Goal: Task Accomplishment & Management: Use online tool/utility

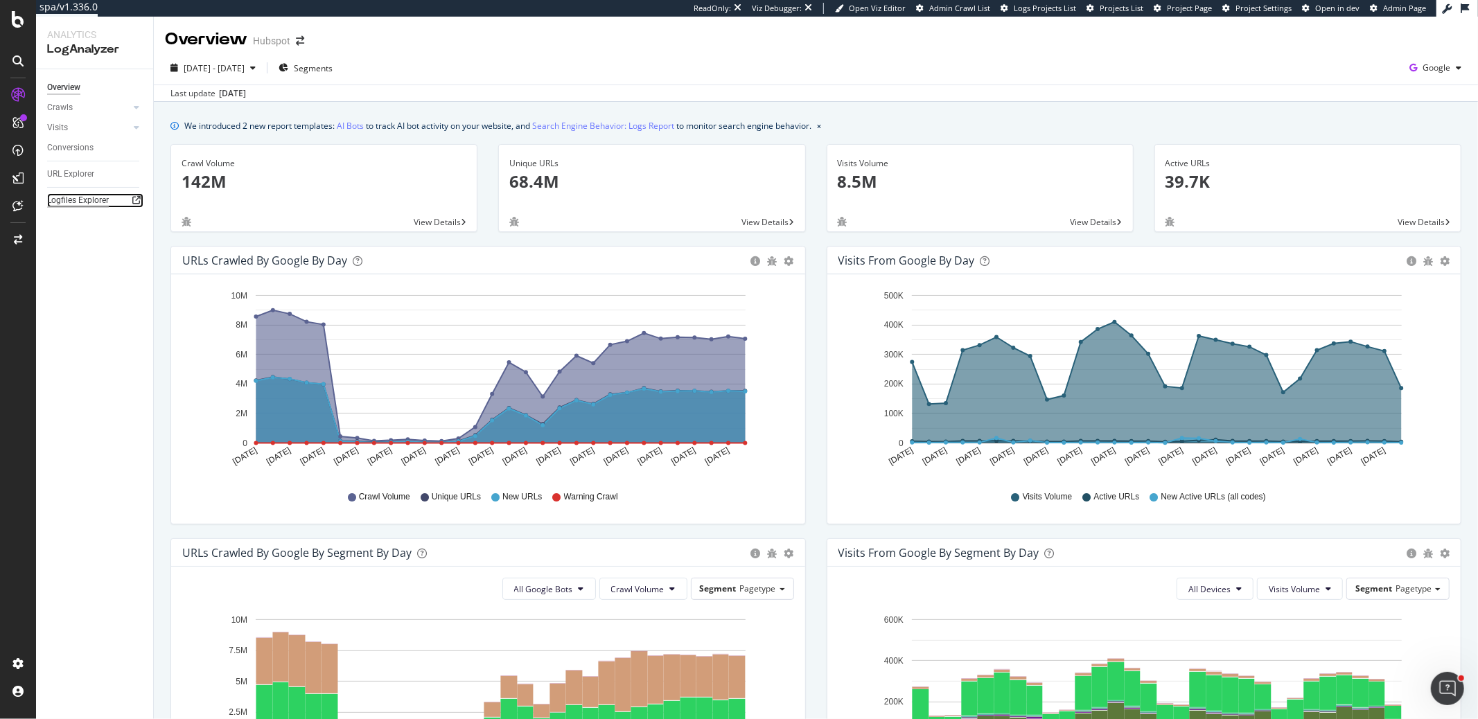
click at [93, 203] on div "Logfiles Explorer" at bounding box center [78, 200] width 62 height 15
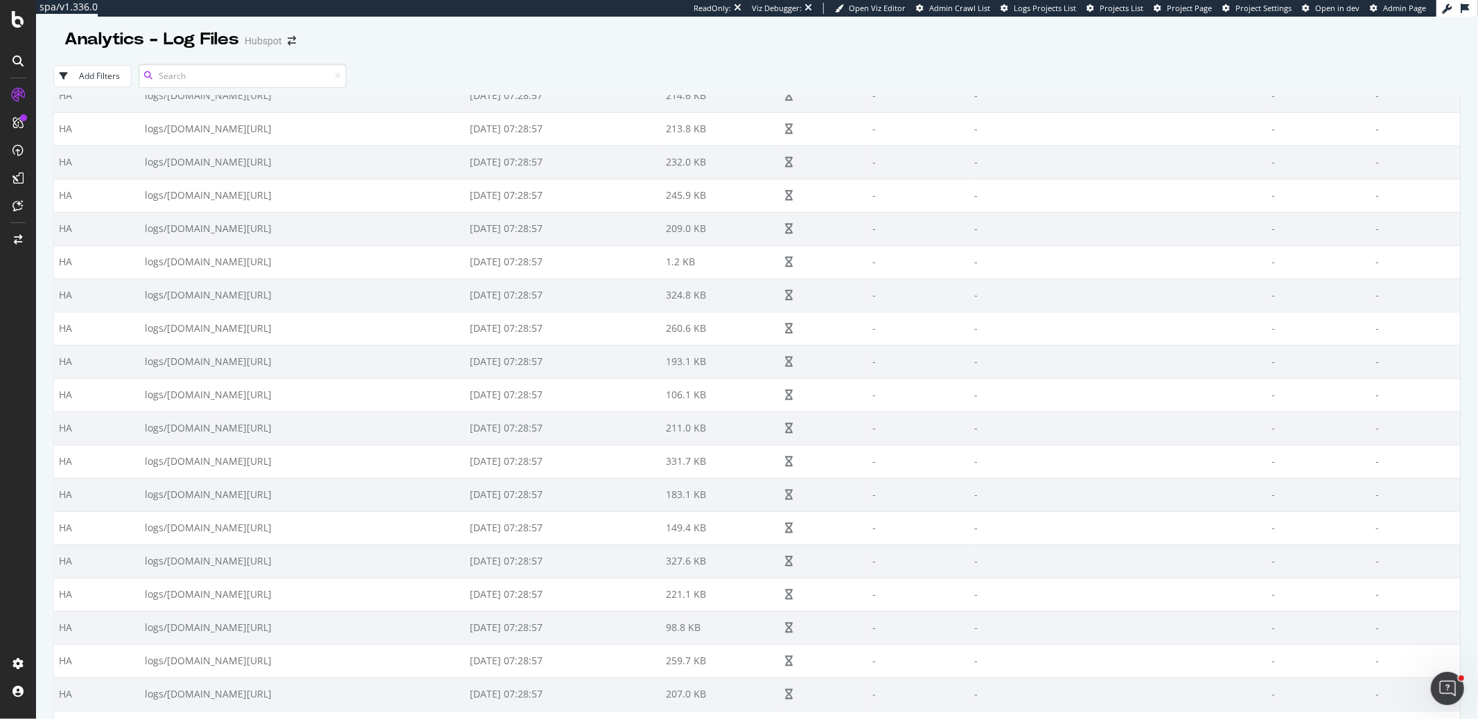
scroll to position [11824, 0]
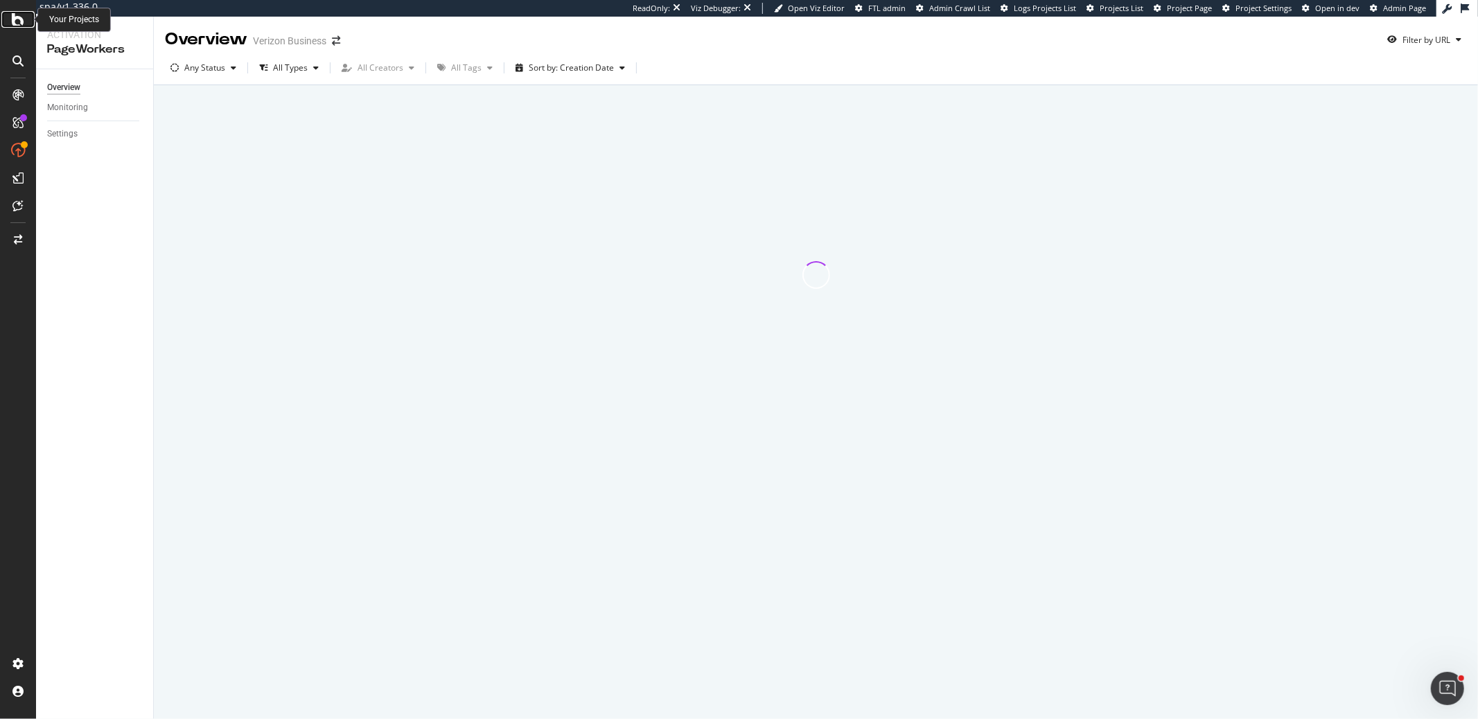
click at [10, 17] on div at bounding box center [17, 19] width 33 height 17
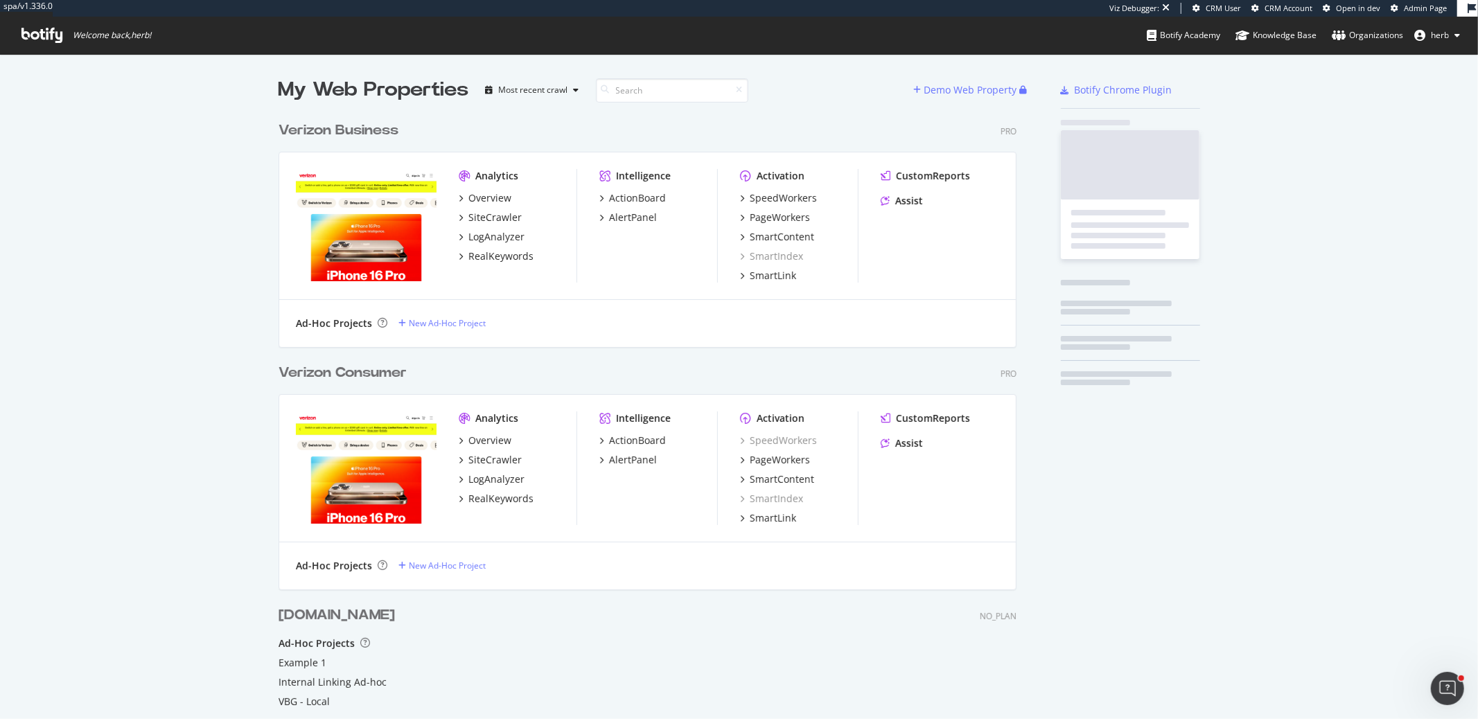
scroll to position [680, 749]
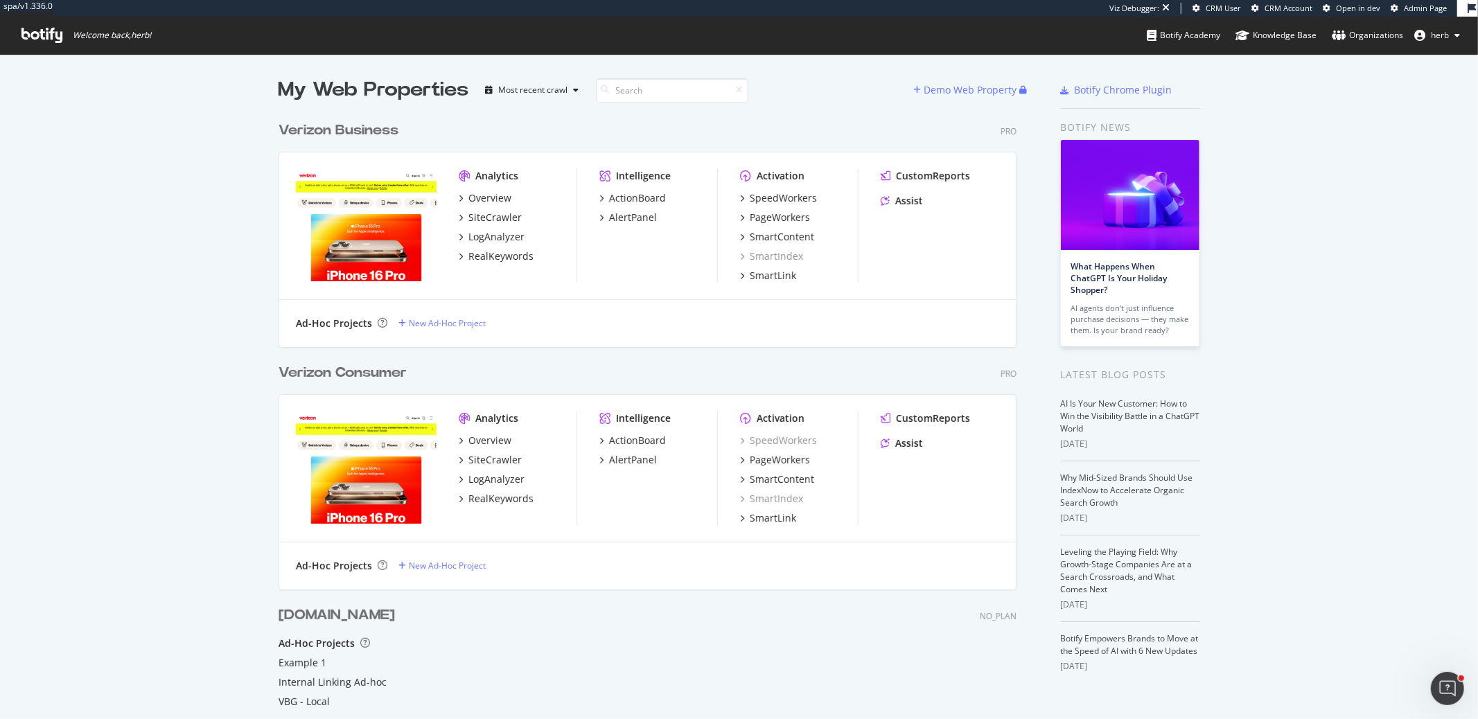
click at [375, 374] on div "Verizon Consumer" at bounding box center [343, 373] width 128 height 20
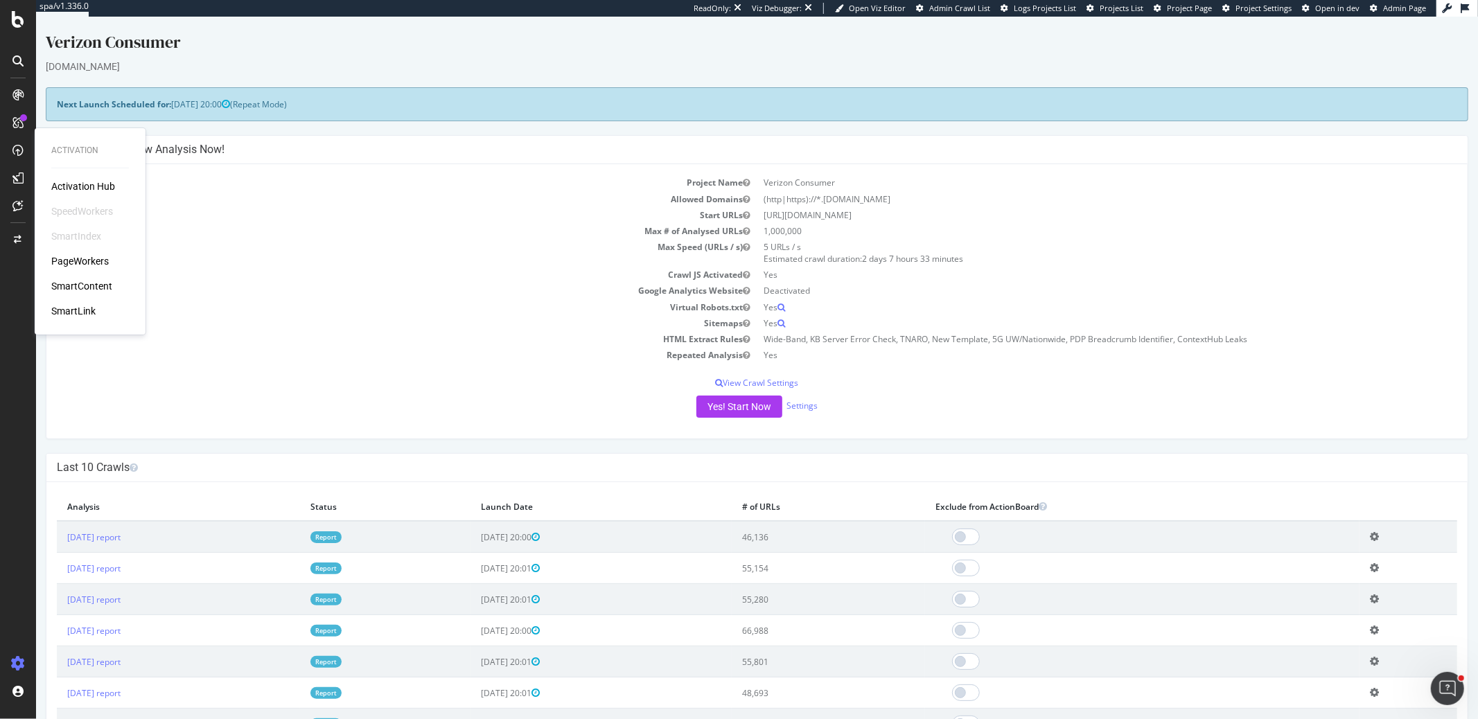
click at [78, 265] on div "PageWorkers" at bounding box center [80, 261] width 58 height 14
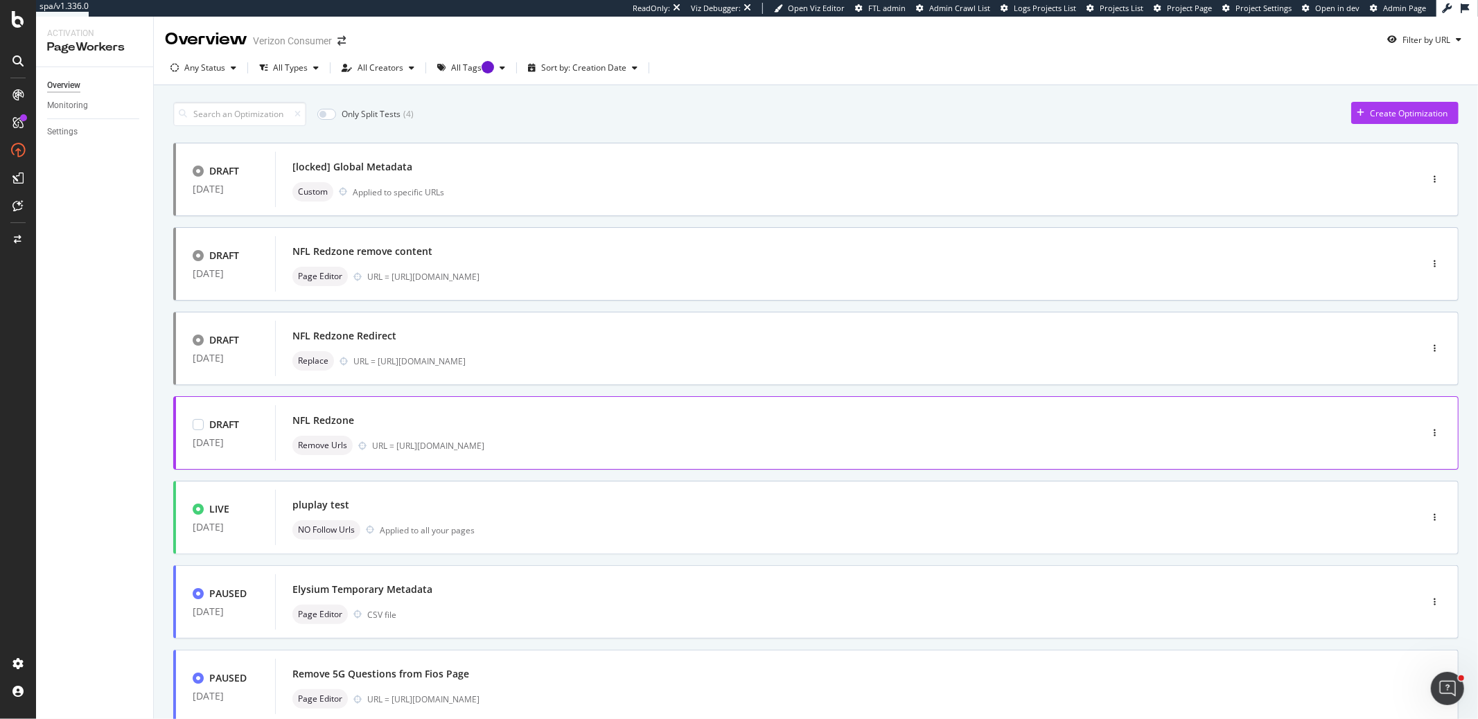
click at [560, 421] on div "NFL Redzone" at bounding box center [826, 420] width 1069 height 19
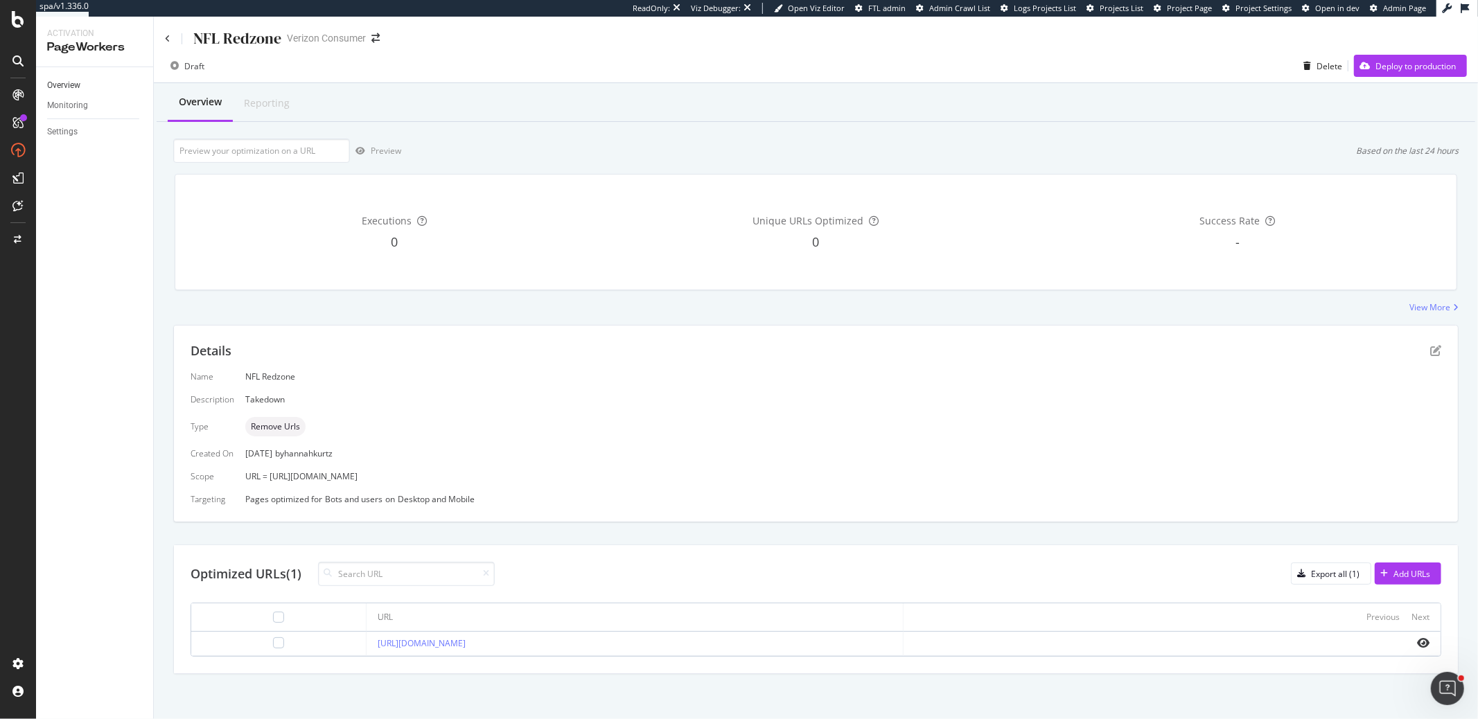
click at [87, 86] on link "Overview" at bounding box center [95, 85] width 96 height 15
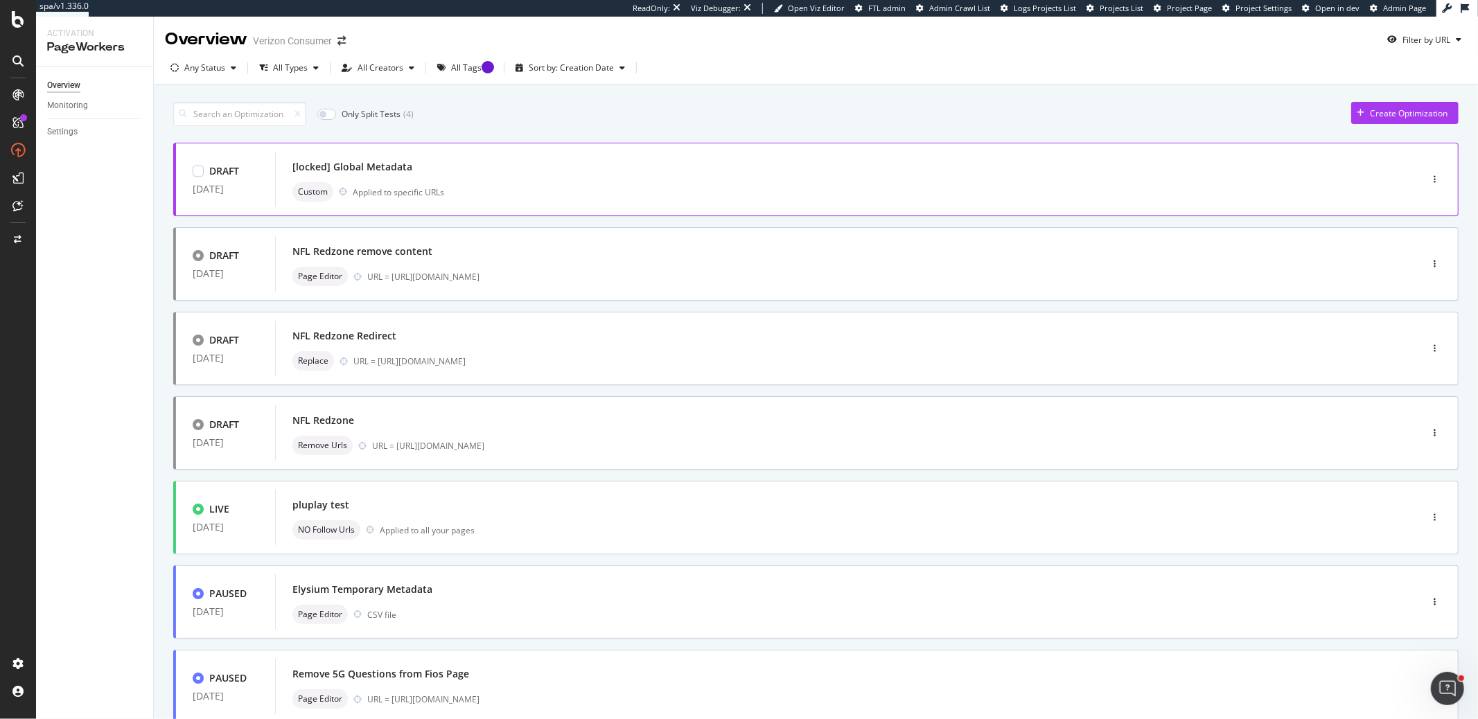
click at [450, 192] on div "Custom Applied to specific URLs" at bounding box center [826, 191] width 1069 height 19
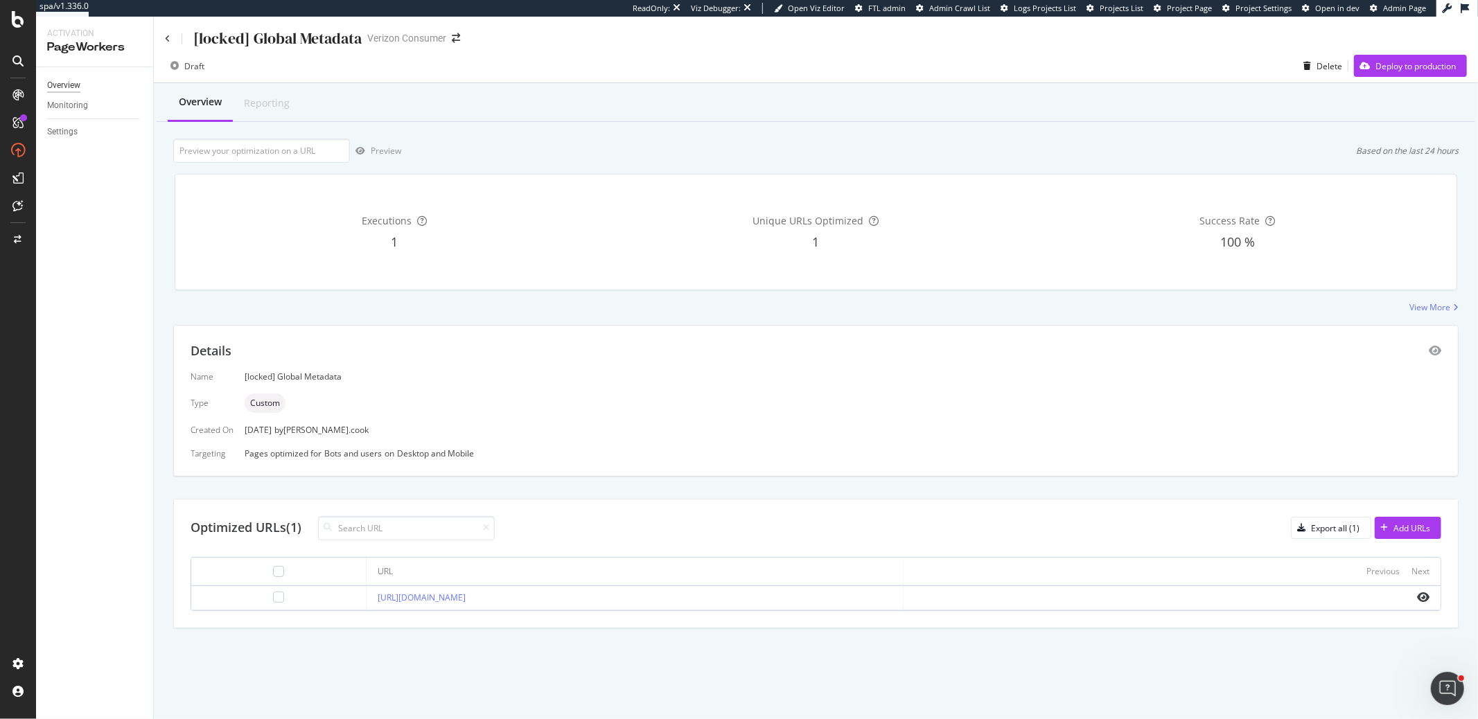
click at [69, 83] on div "Overview" at bounding box center [63, 85] width 33 height 15
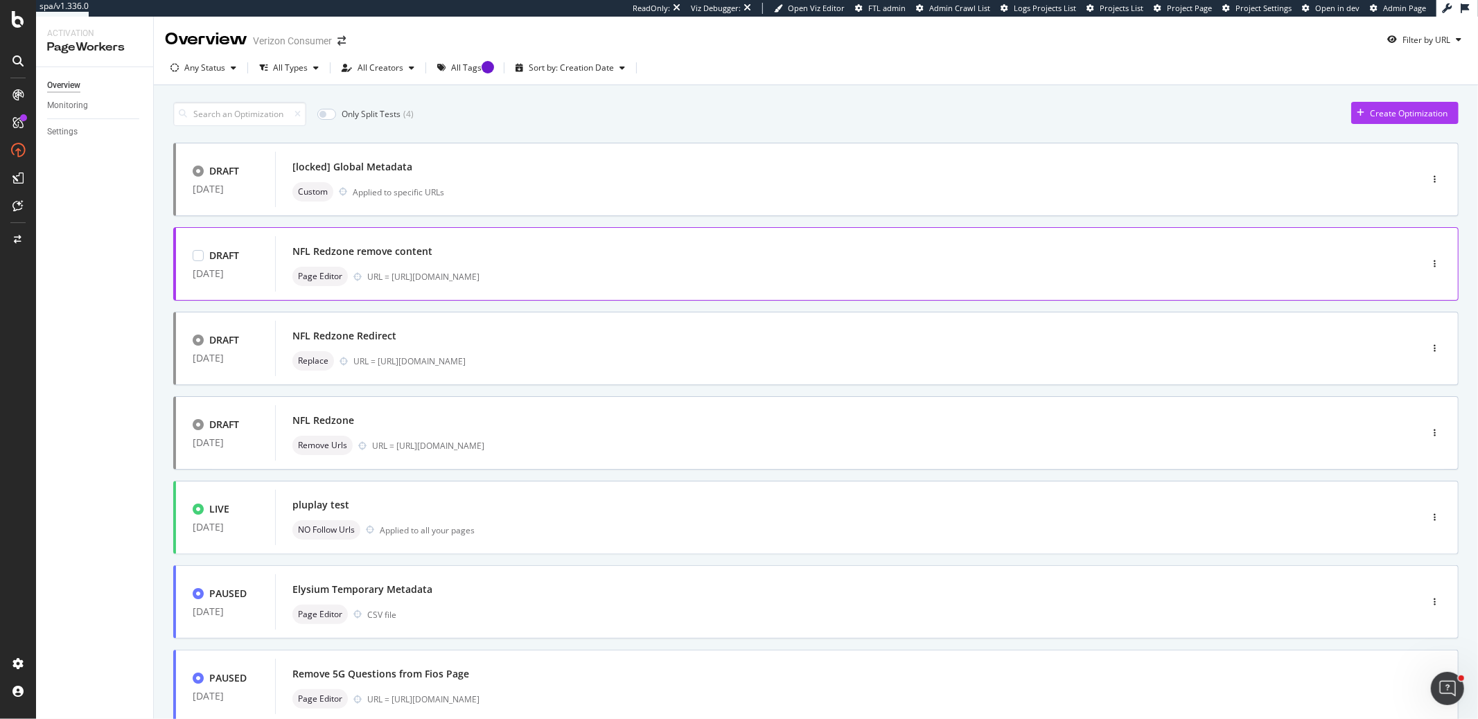
click at [520, 246] on div "NFL Redzone remove content" at bounding box center [826, 251] width 1069 height 19
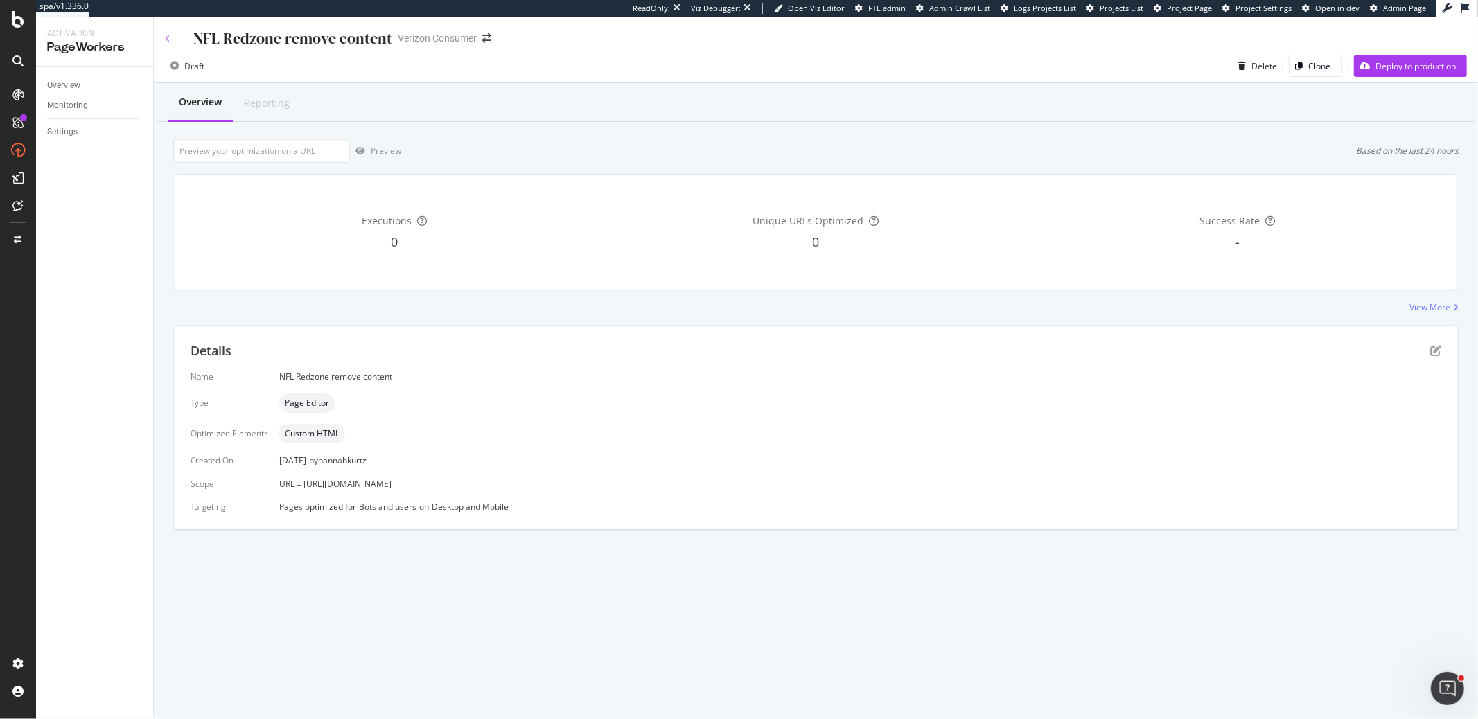
click at [169, 35] on icon at bounding box center [168, 39] width 6 height 8
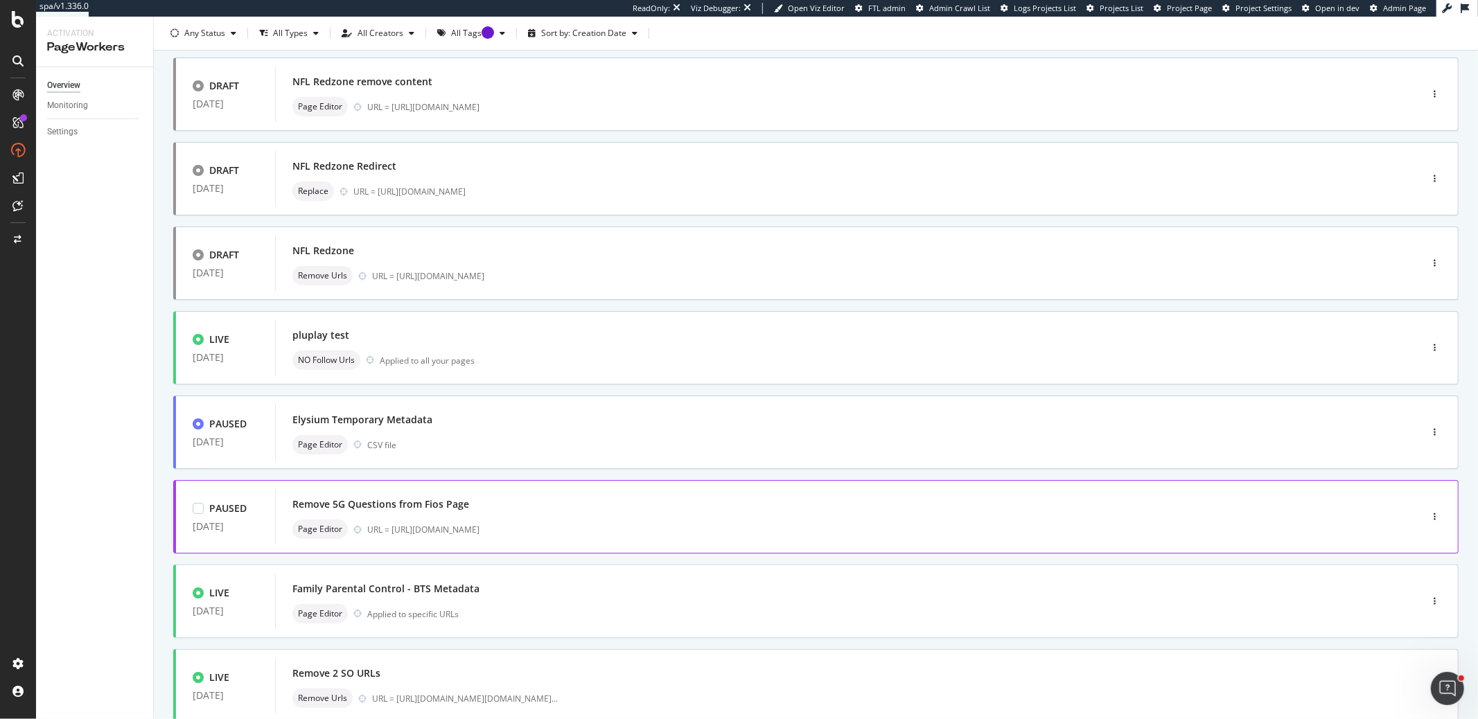
scroll to position [172, 0]
click at [741, 334] on div "pluplay test" at bounding box center [826, 333] width 1069 height 19
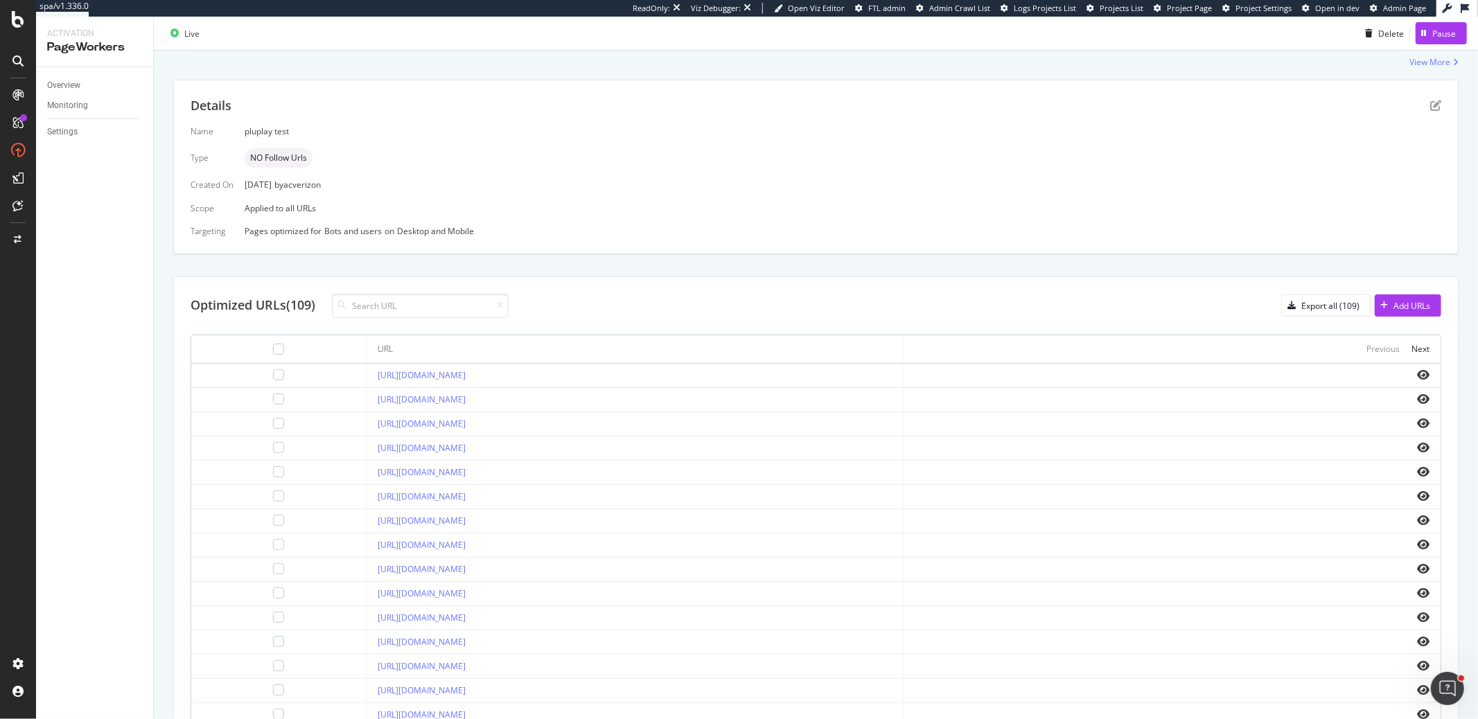
scroll to position [274, 0]
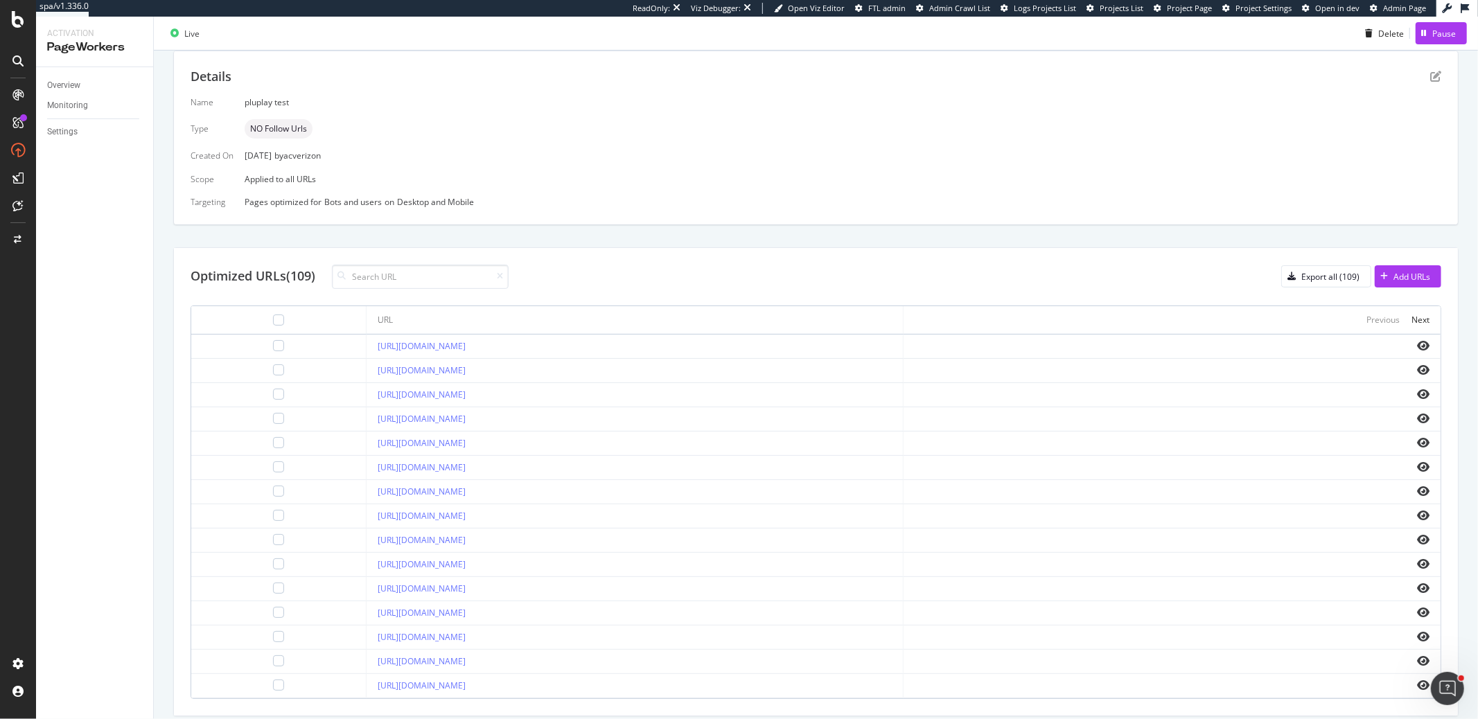
click at [1445, 689] on icon "Open Intercom Messenger" at bounding box center [1447, 687] width 10 height 11
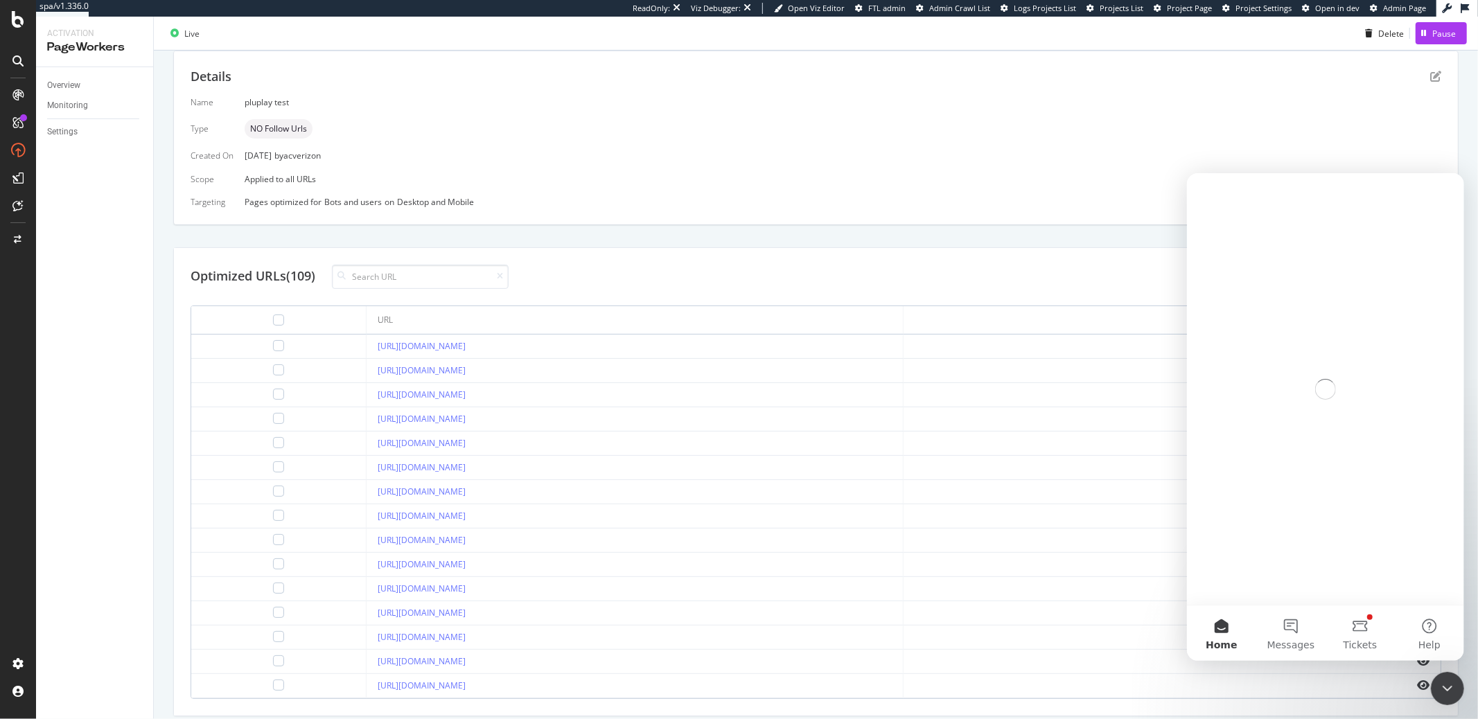
scroll to position [0, 0]
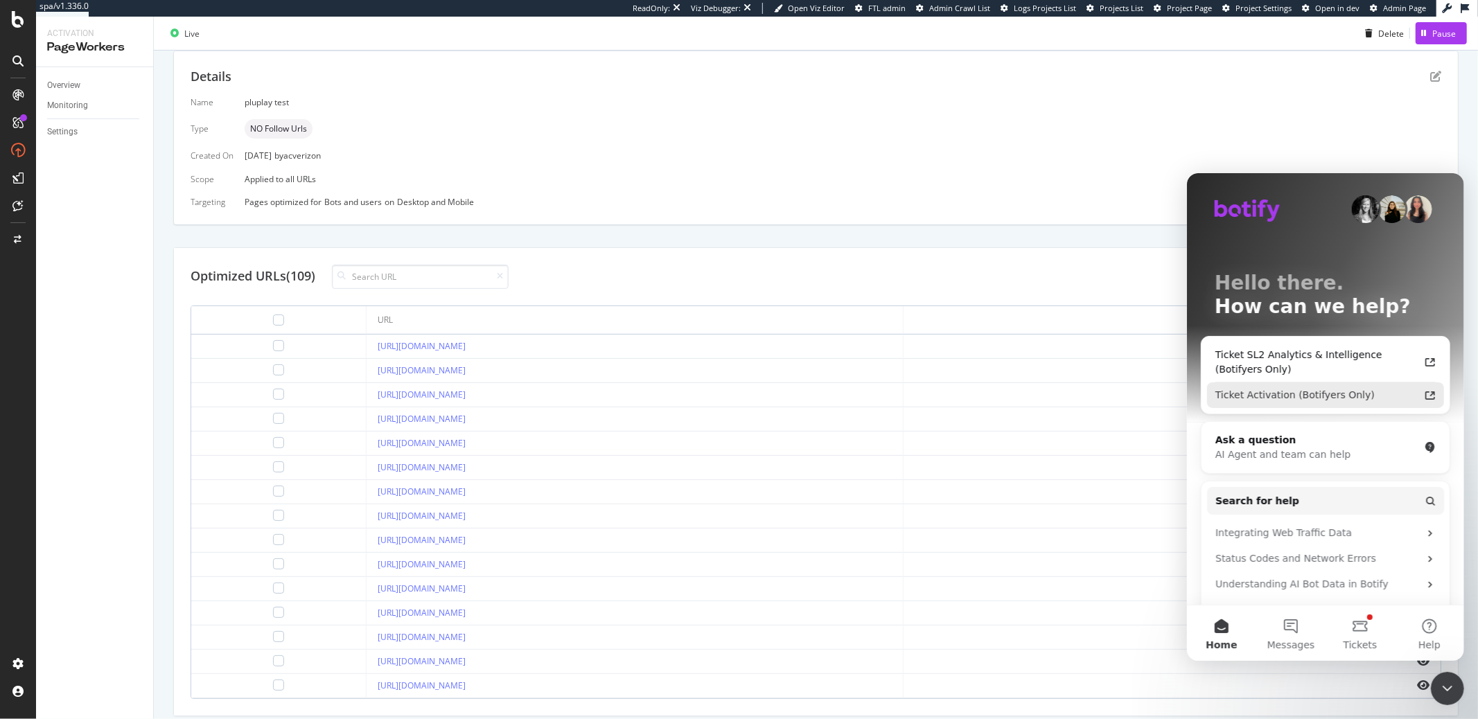
click at [1237, 398] on div "Ticket Activation (Botifyers Only)" at bounding box center [1317, 394] width 204 height 15
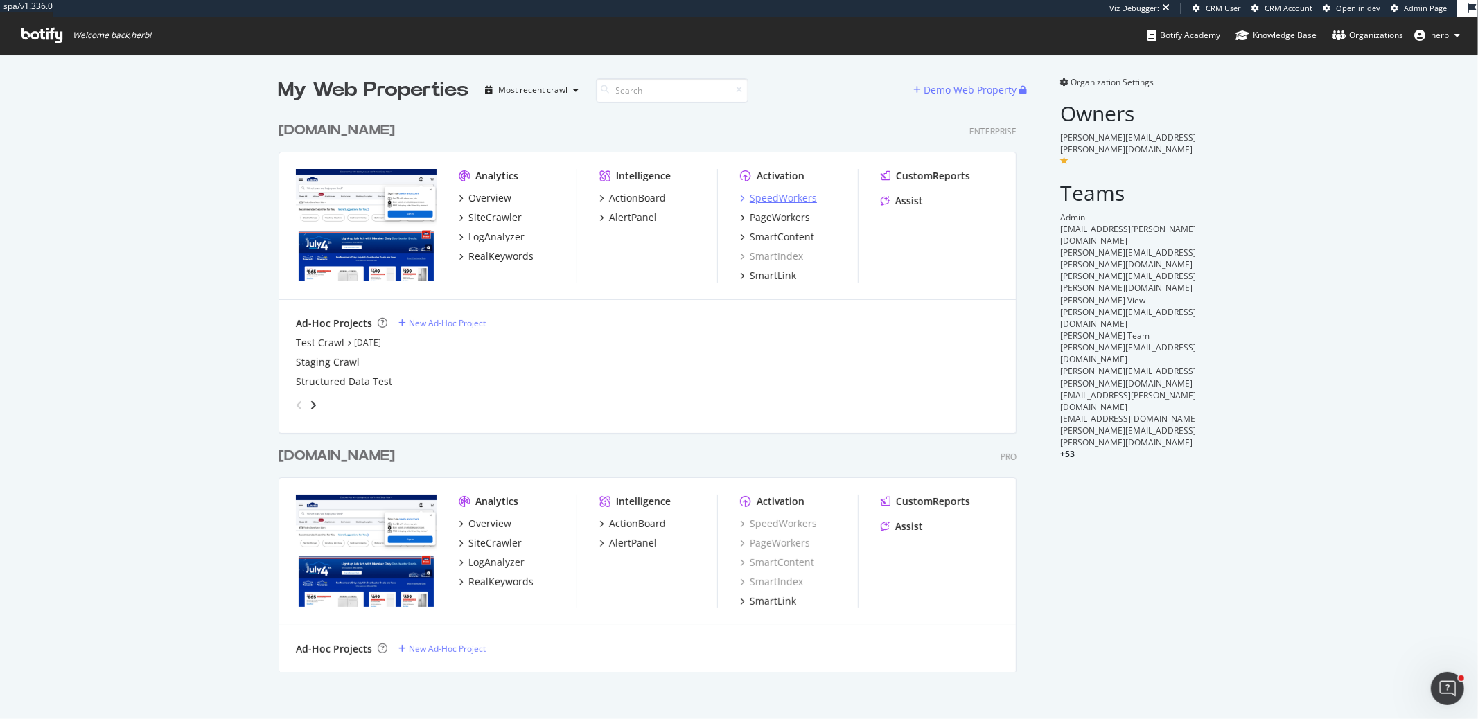
click at [797, 196] on div "SpeedWorkers" at bounding box center [783, 198] width 67 height 14
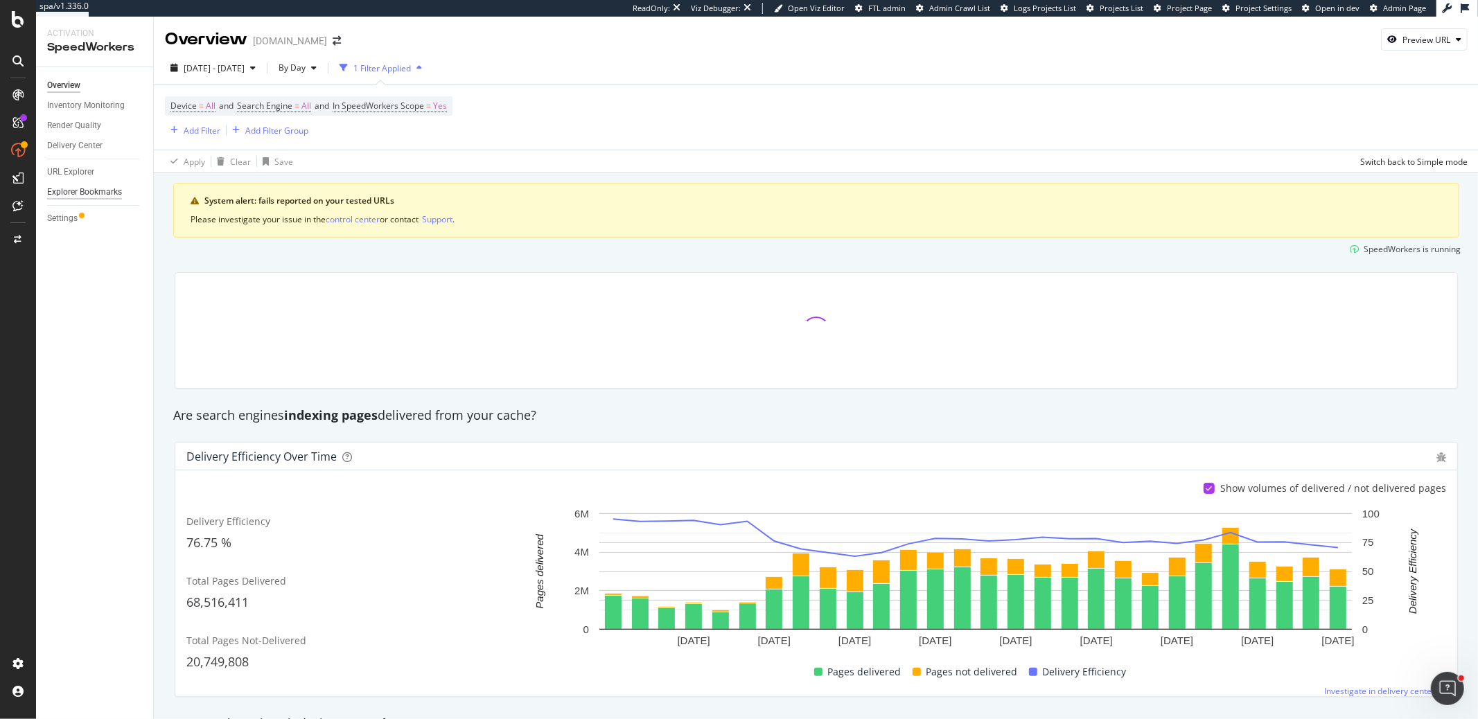
click at [89, 194] on div "Explorer Bookmarks" at bounding box center [84, 192] width 75 height 15
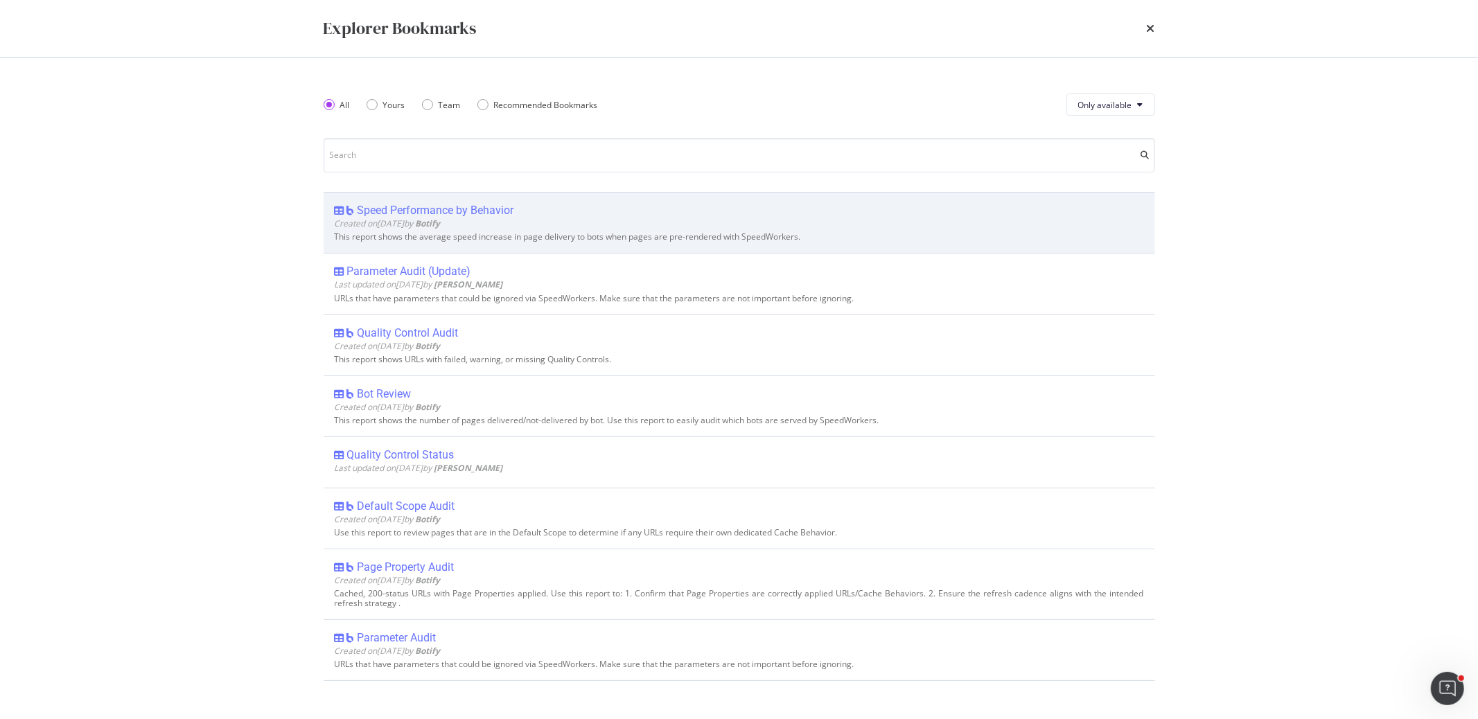
click at [428, 209] on div "Speed Performance by Behavior" at bounding box center [436, 211] width 157 height 14
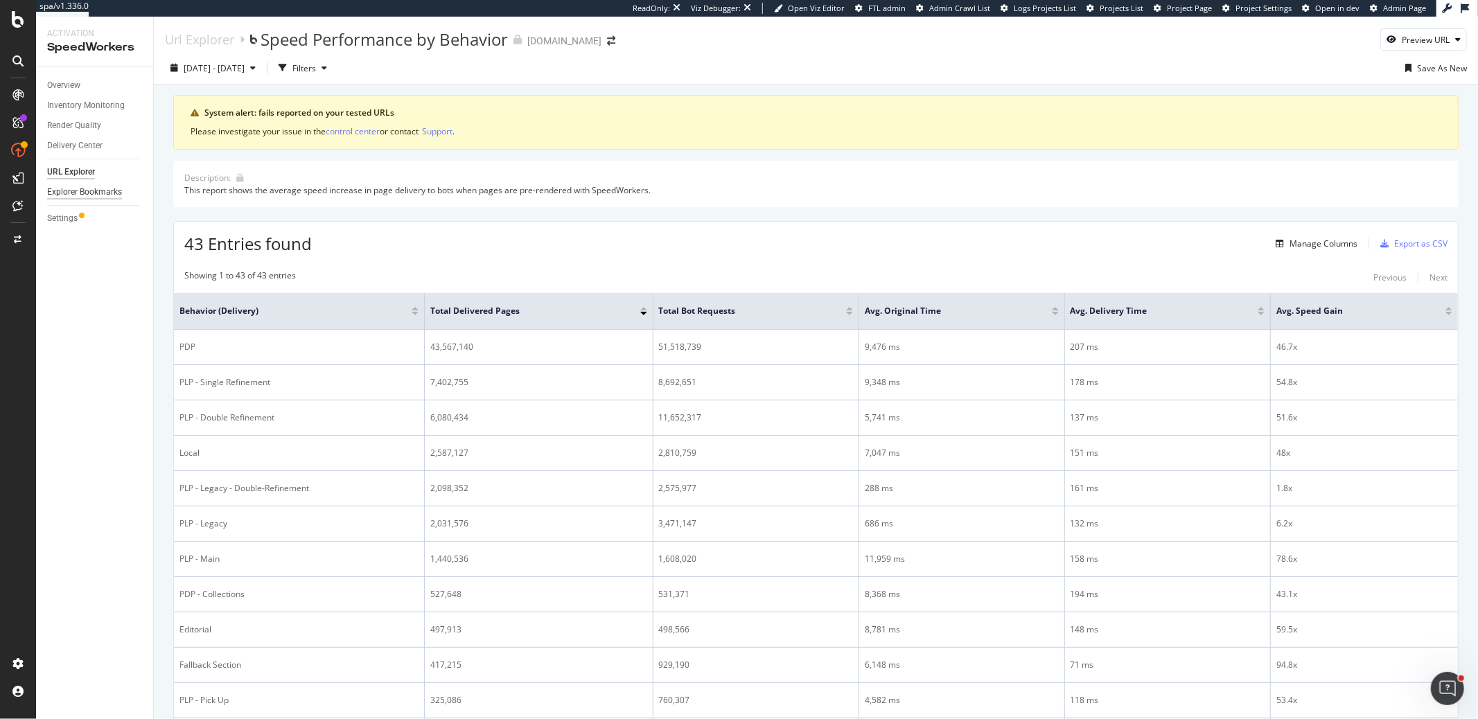
click at [95, 191] on div "Explorer Bookmarks" at bounding box center [84, 192] width 75 height 15
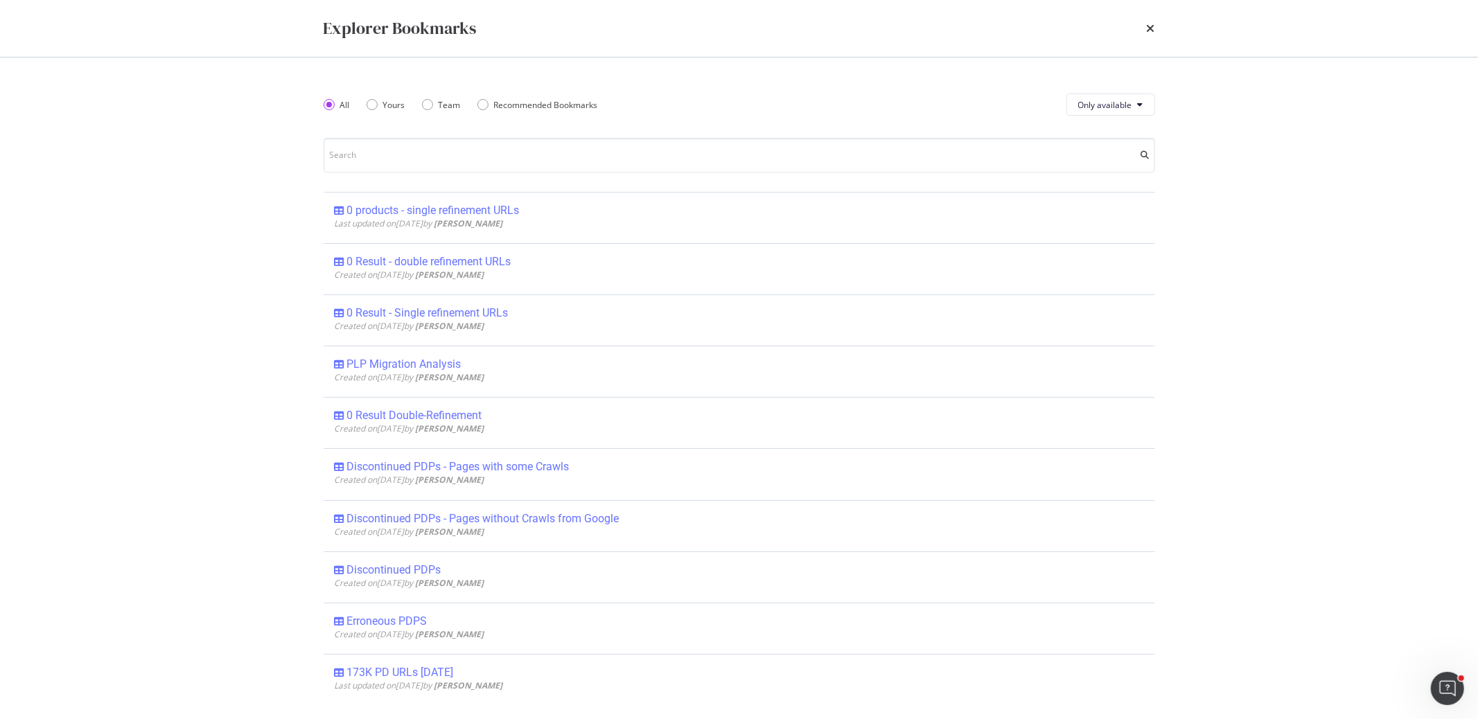
scroll to position [1013, 0]
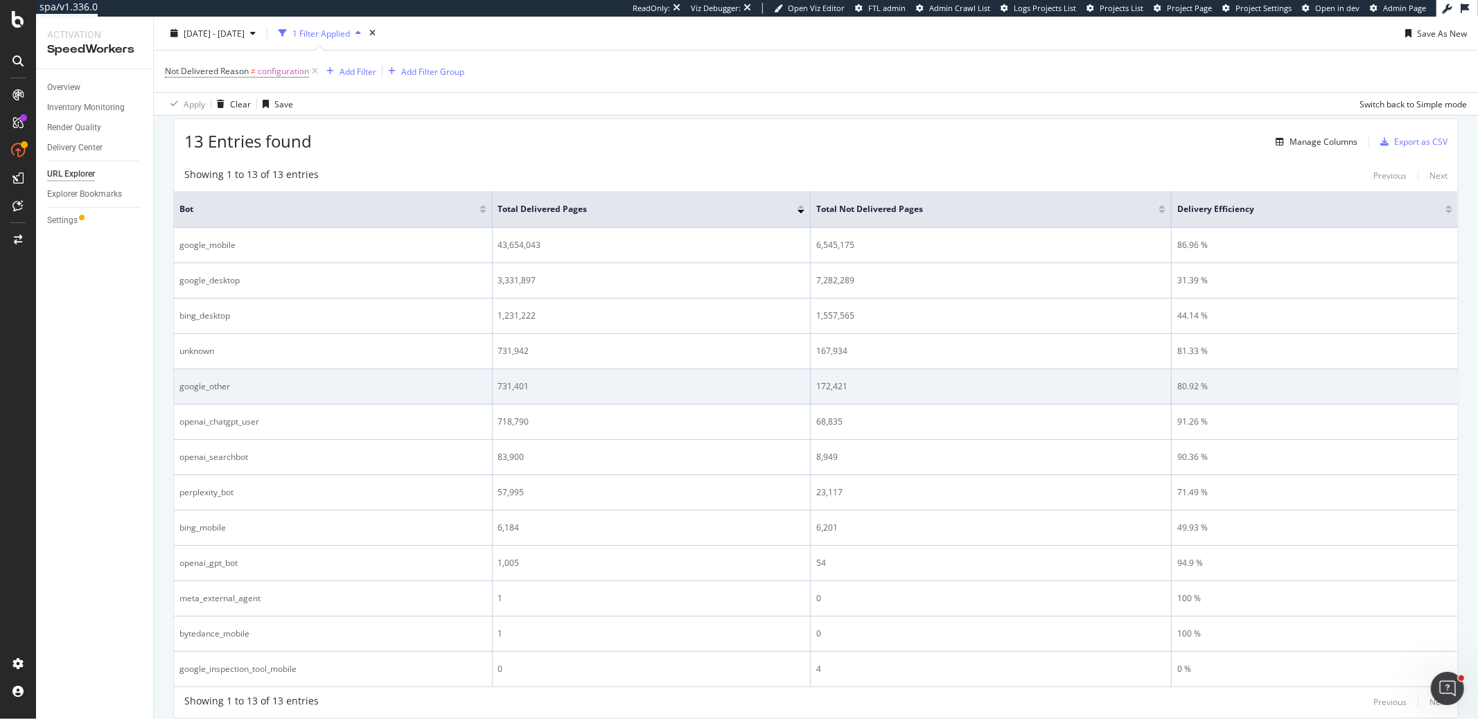
scroll to position [212, 0]
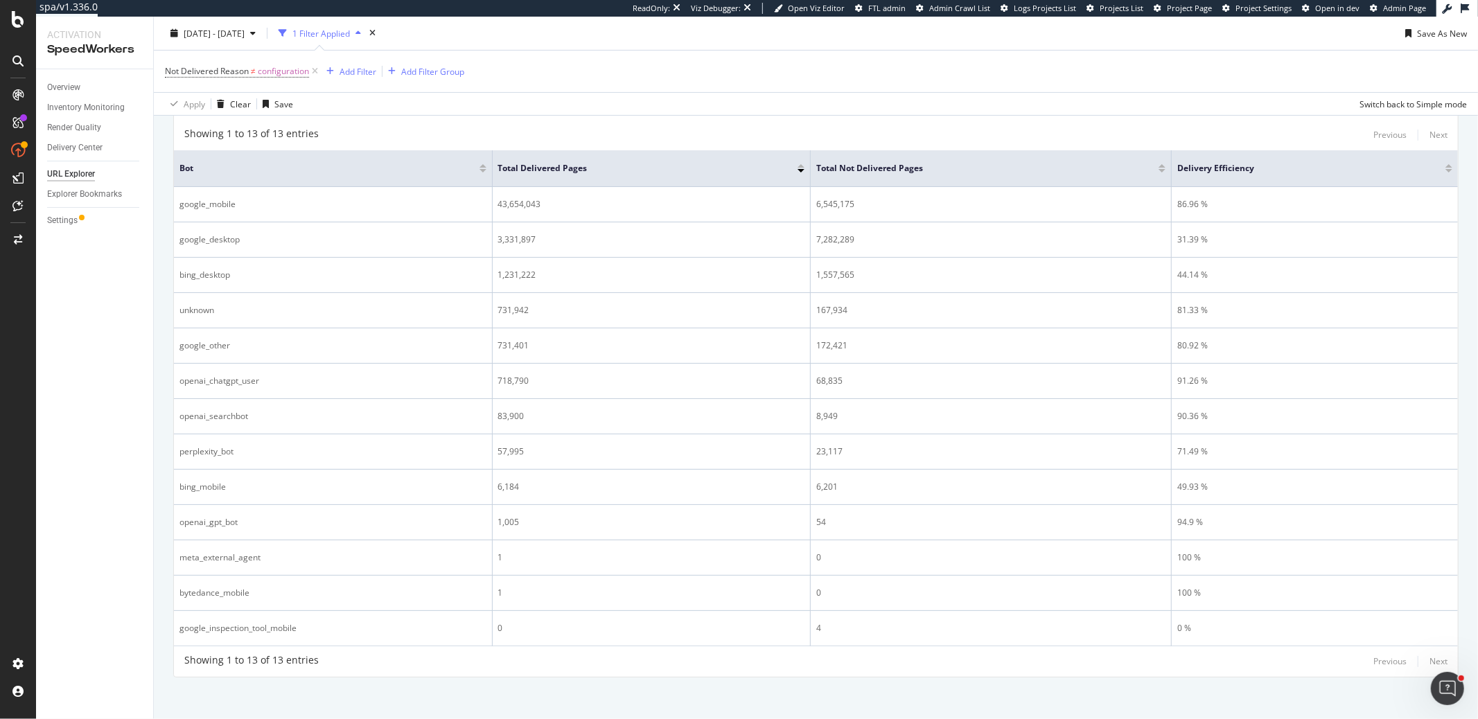
click at [486, 169] on div at bounding box center [482, 170] width 7 height 3
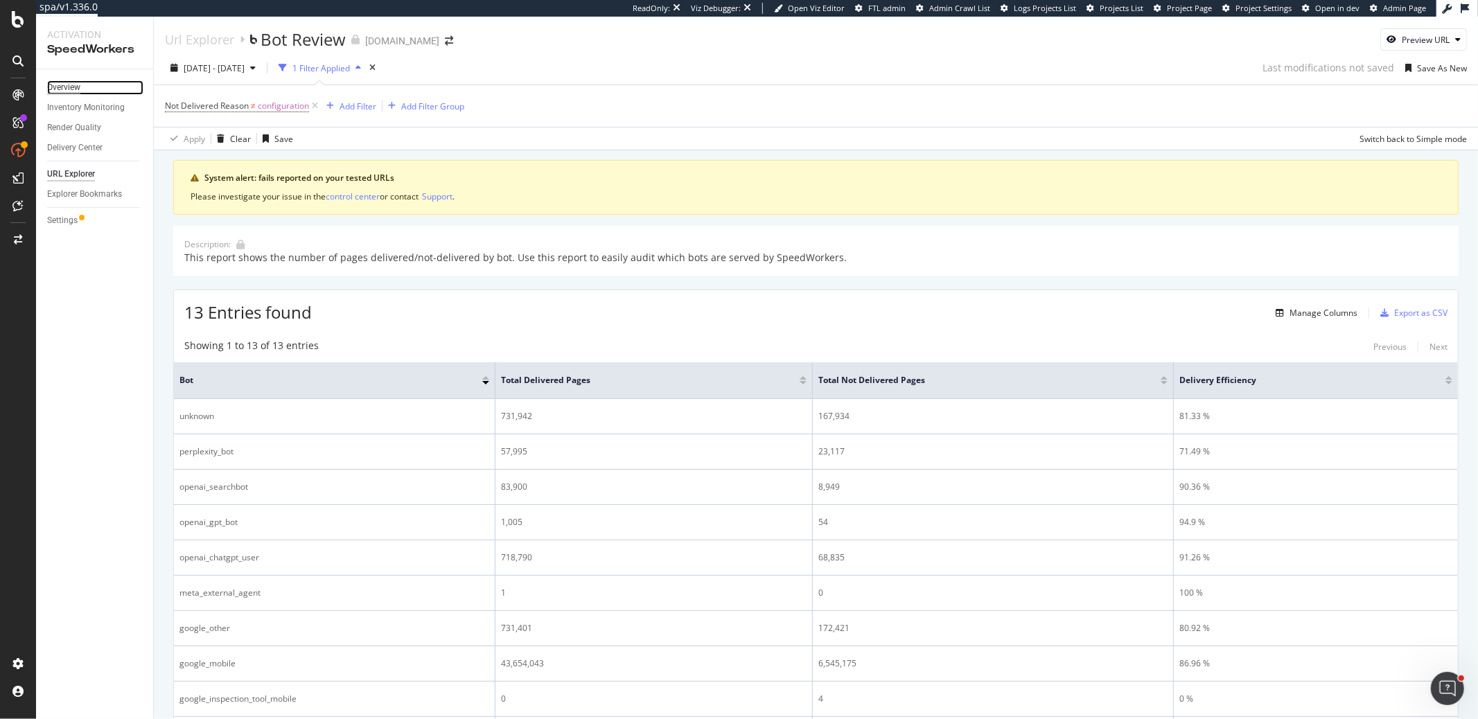
click at [69, 83] on div "Overview" at bounding box center [63, 87] width 33 height 15
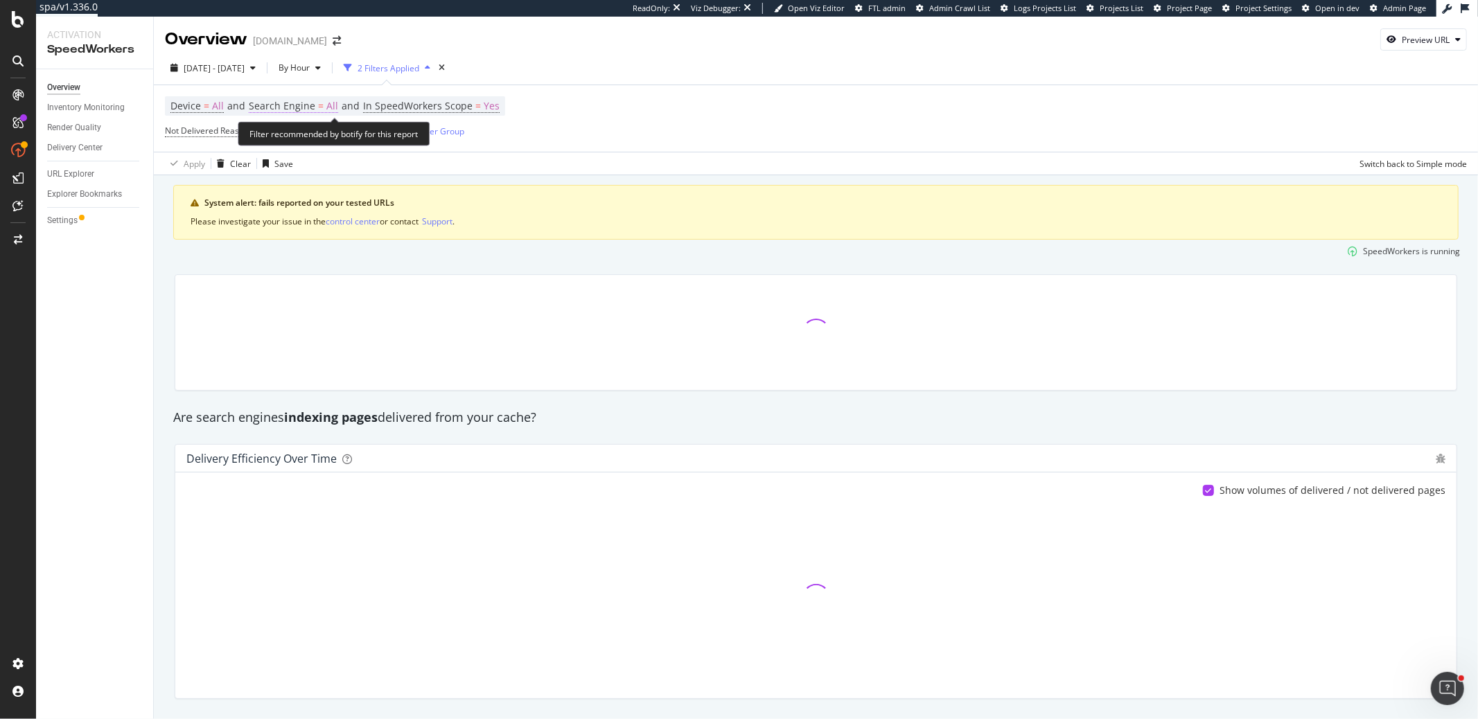
click at [310, 109] on span "Search Engine" at bounding box center [282, 105] width 67 height 13
click at [301, 135] on span "All Search Engines" at bounding box center [299, 139] width 71 height 12
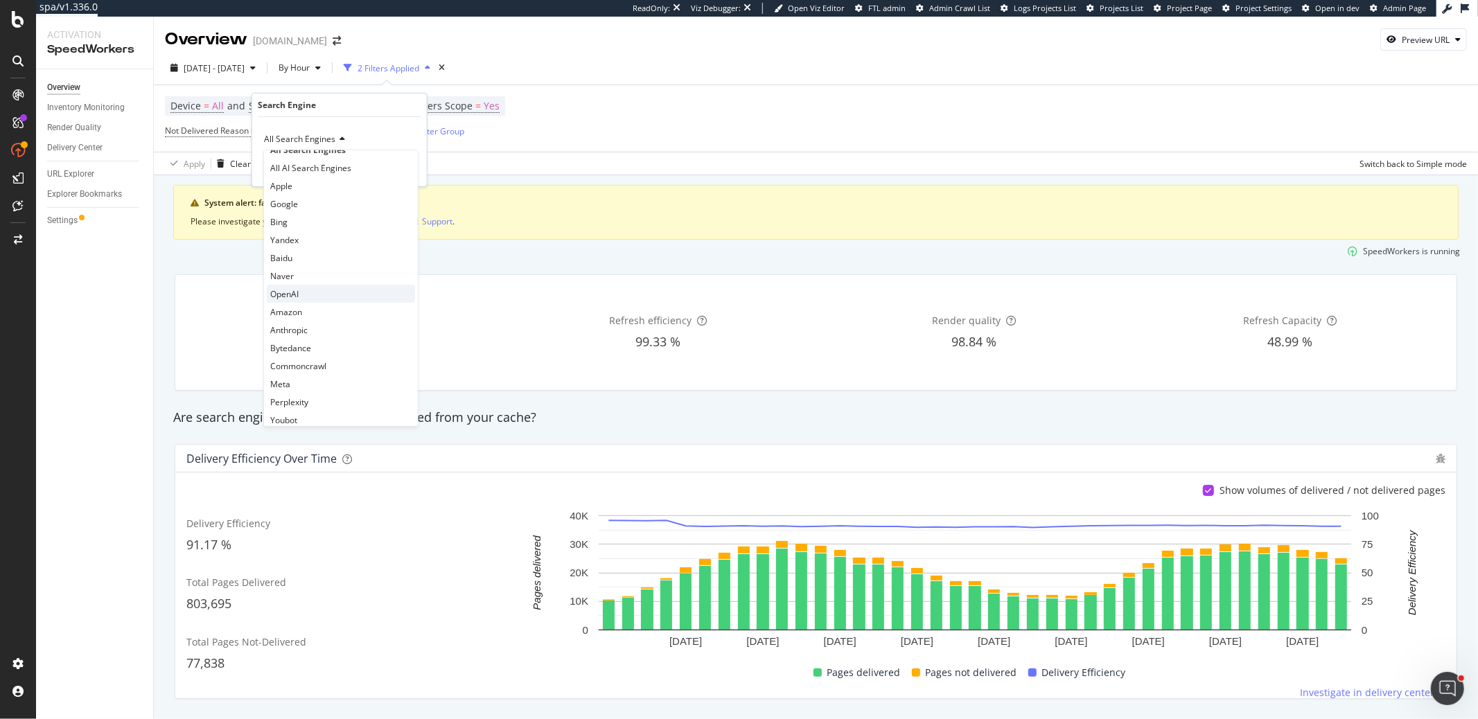
scroll to position [17, 0]
click at [304, 295] on div "OpenAI" at bounding box center [341, 295] width 148 height 18
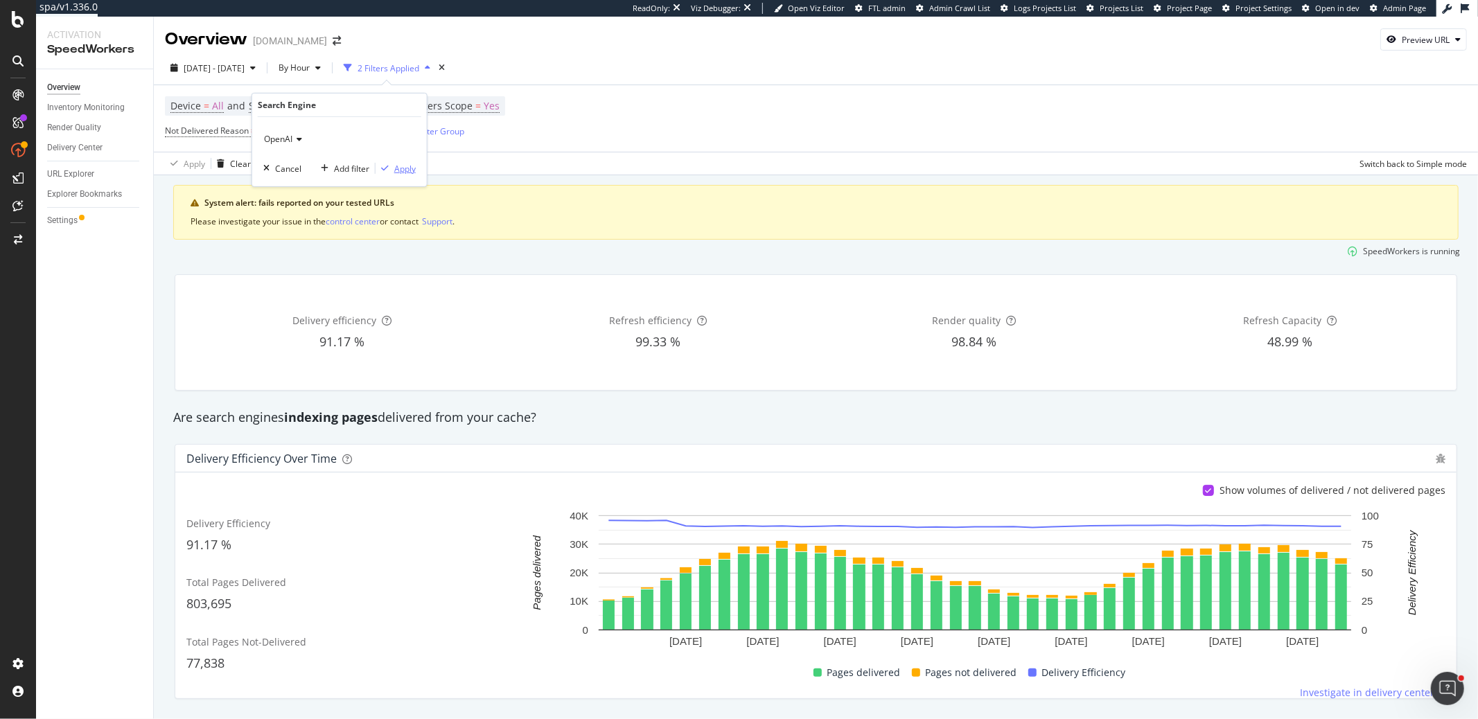
click at [398, 165] on div "Apply" at bounding box center [404, 168] width 21 height 12
click at [345, 132] on div "Add Filter" at bounding box center [358, 131] width 37 height 12
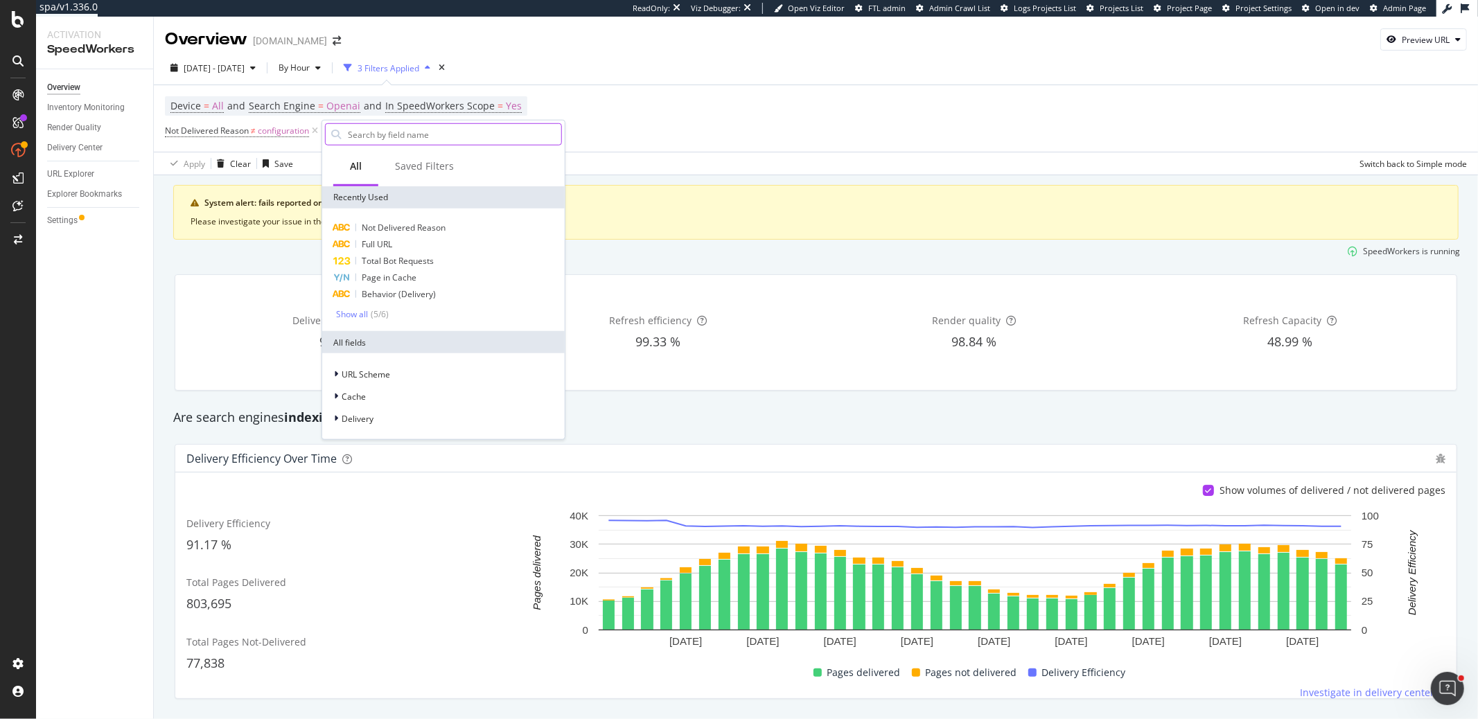
click at [359, 134] on input "text" at bounding box center [453, 134] width 215 height 21
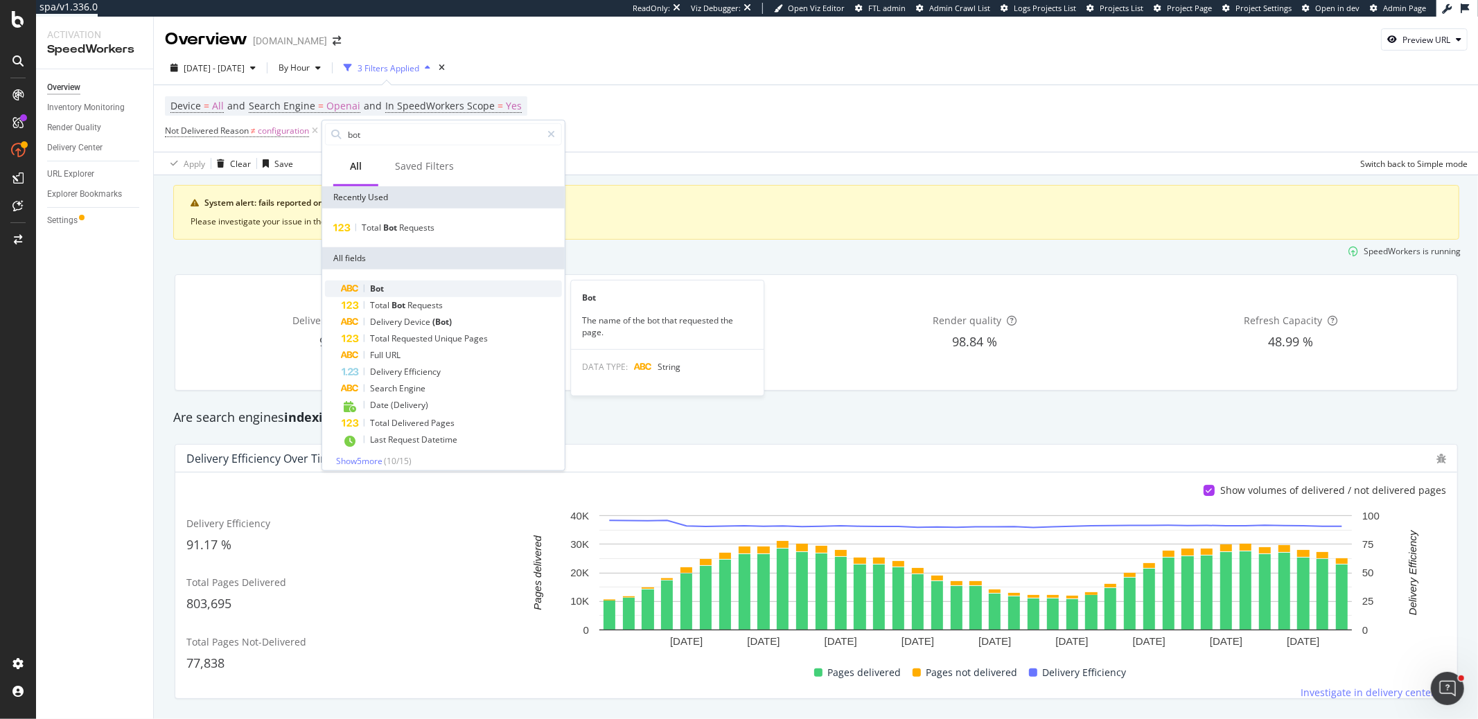
type input "bot"
click at [432, 288] on div "Bot" at bounding box center [452, 289] width 220 height 17
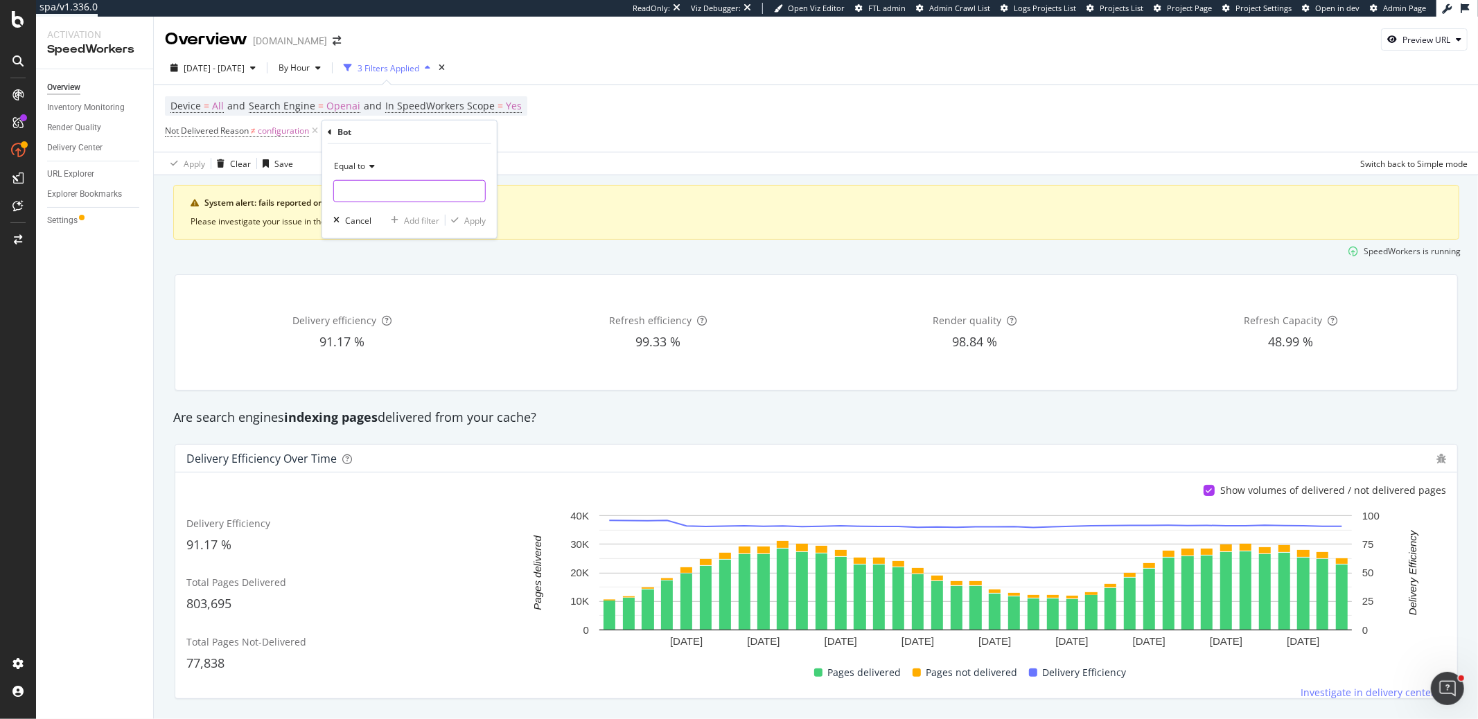
click at [374, 189] on input "text" at bounding box center [409, 191] width 151 height 22
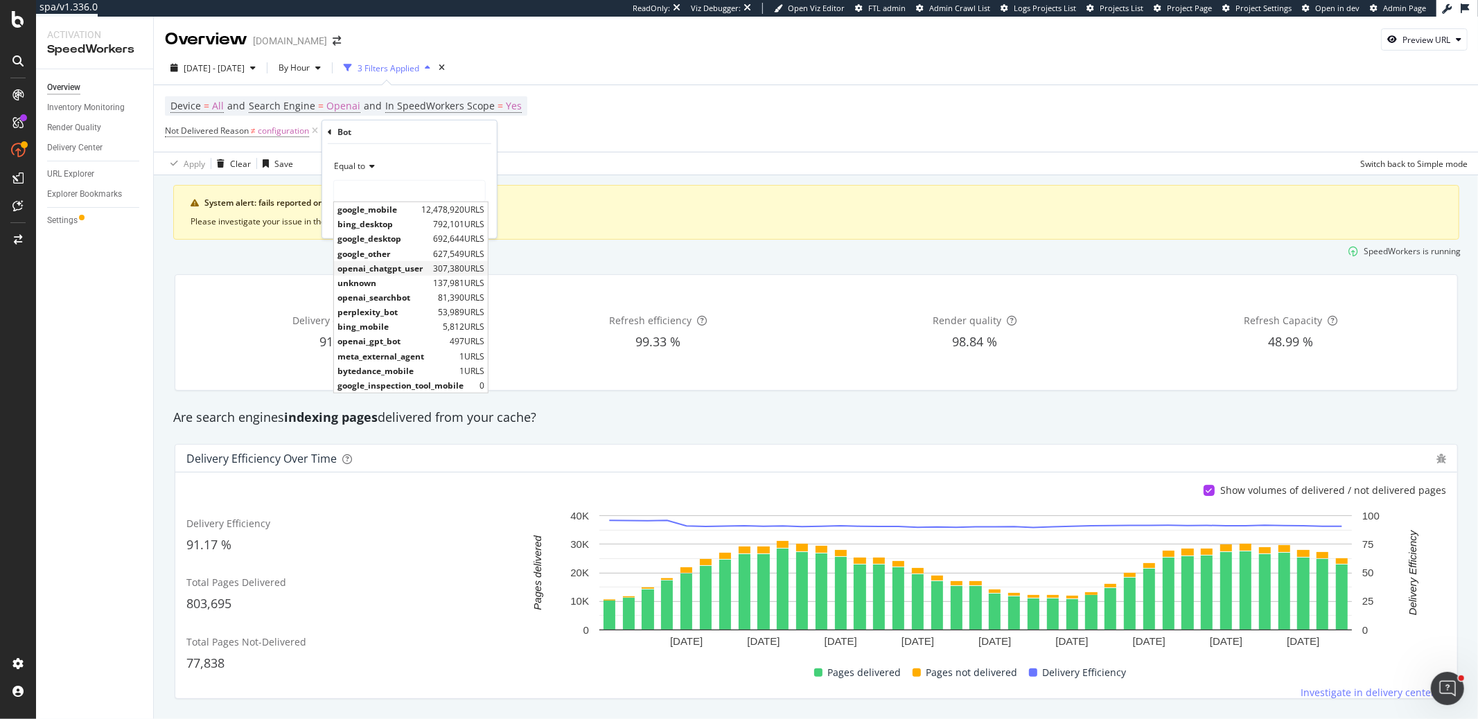
click at [374, 267] on span "openai_chatgpt_user" at bounding box center [383, 268] width 92 height 12
type input "openai_chatgpt_user"
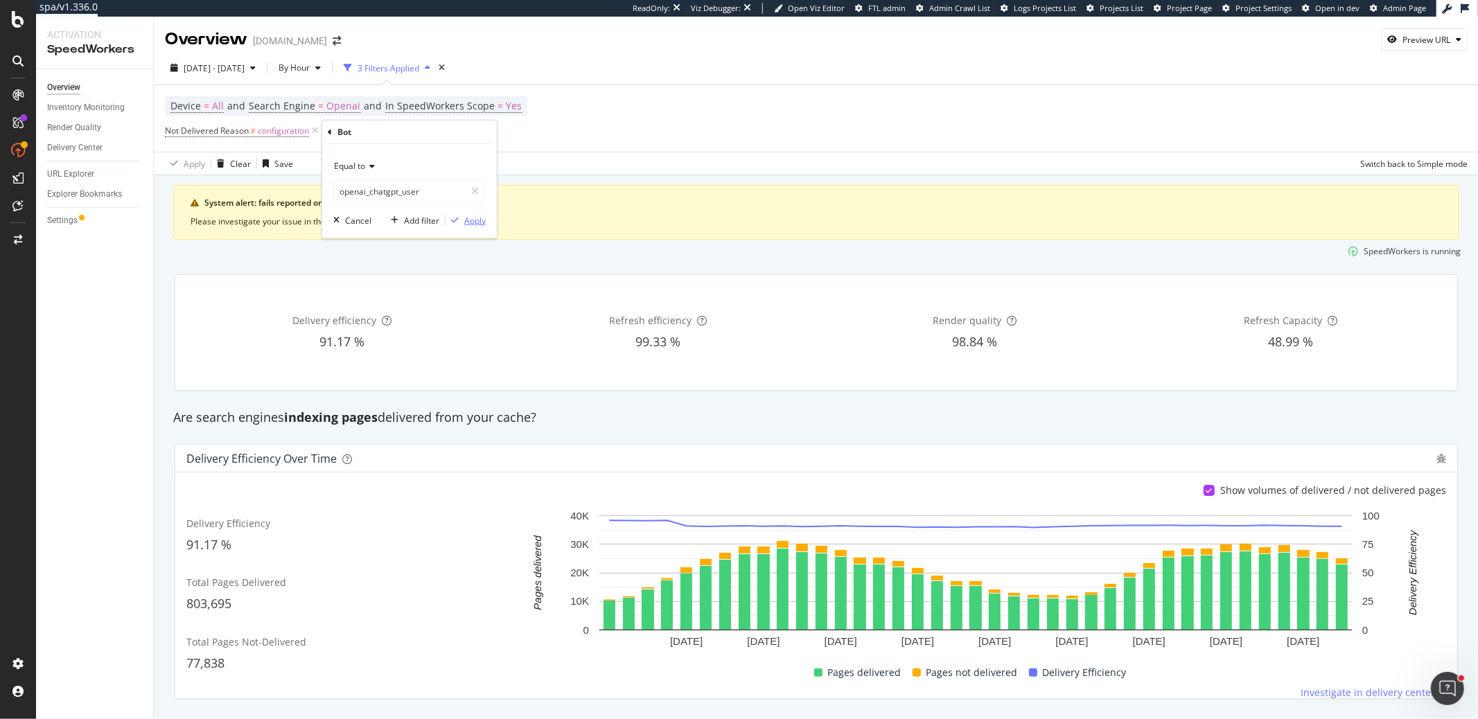
click at [468, 220] on div "Apply" at bounding box center [474, 220] width 21 height 12
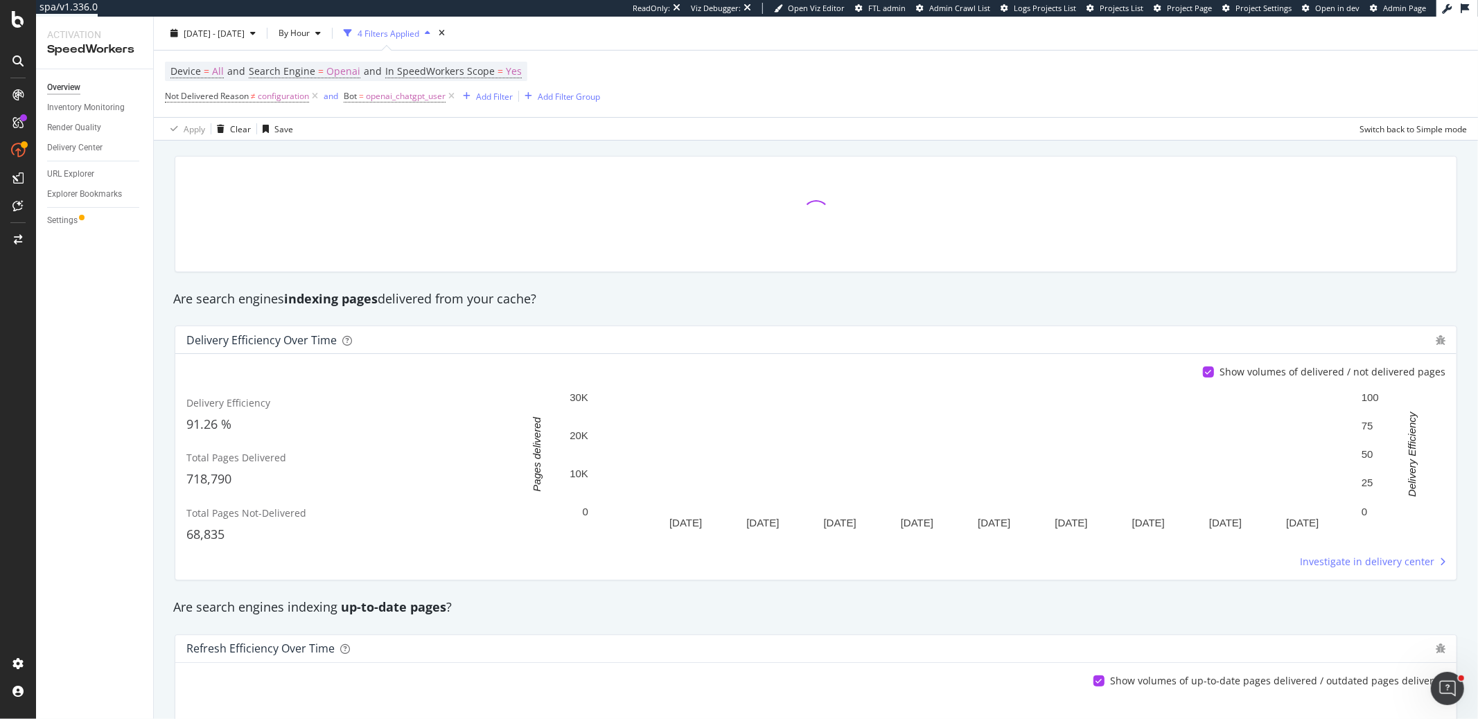
scroll to position [116, 0]
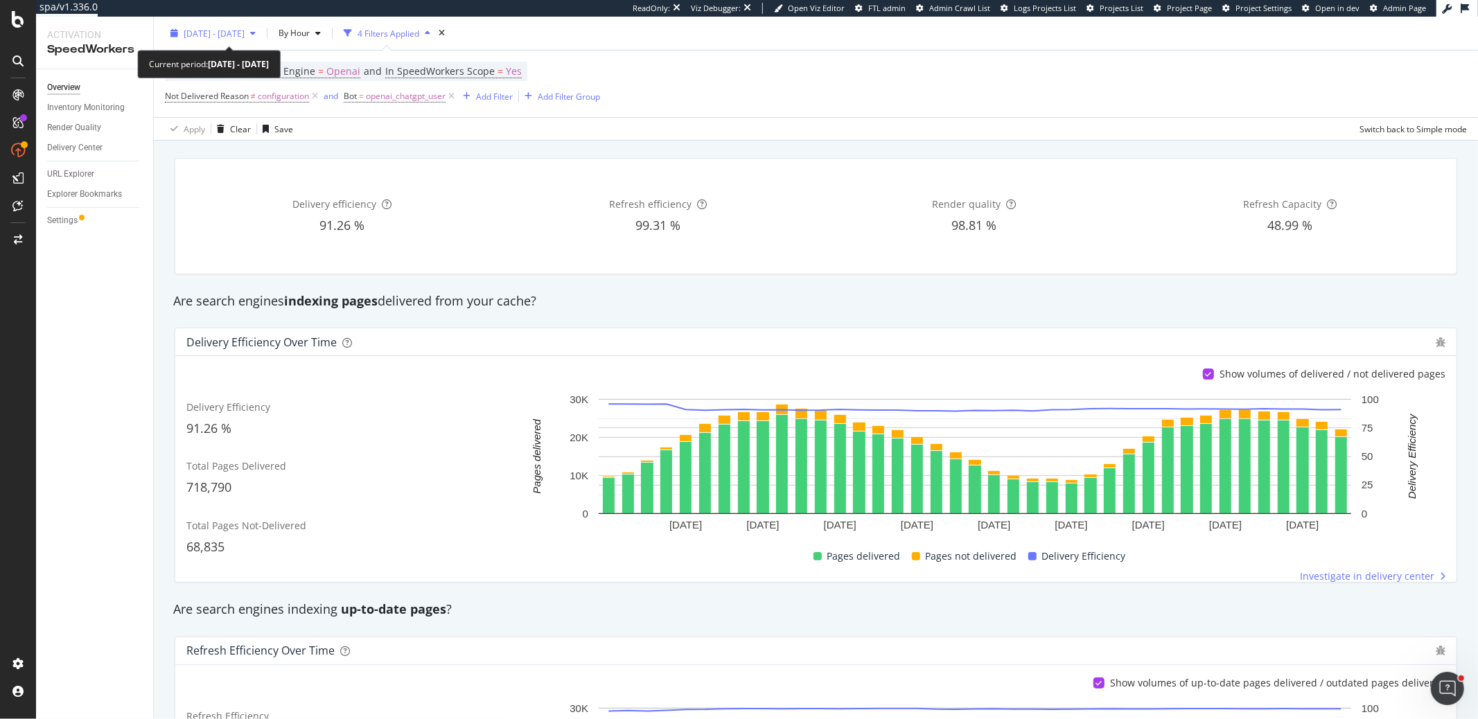
click at [224, 28] on span "[DATE] - [DATE]" at bounding box center [214, 33] width 61 height 12
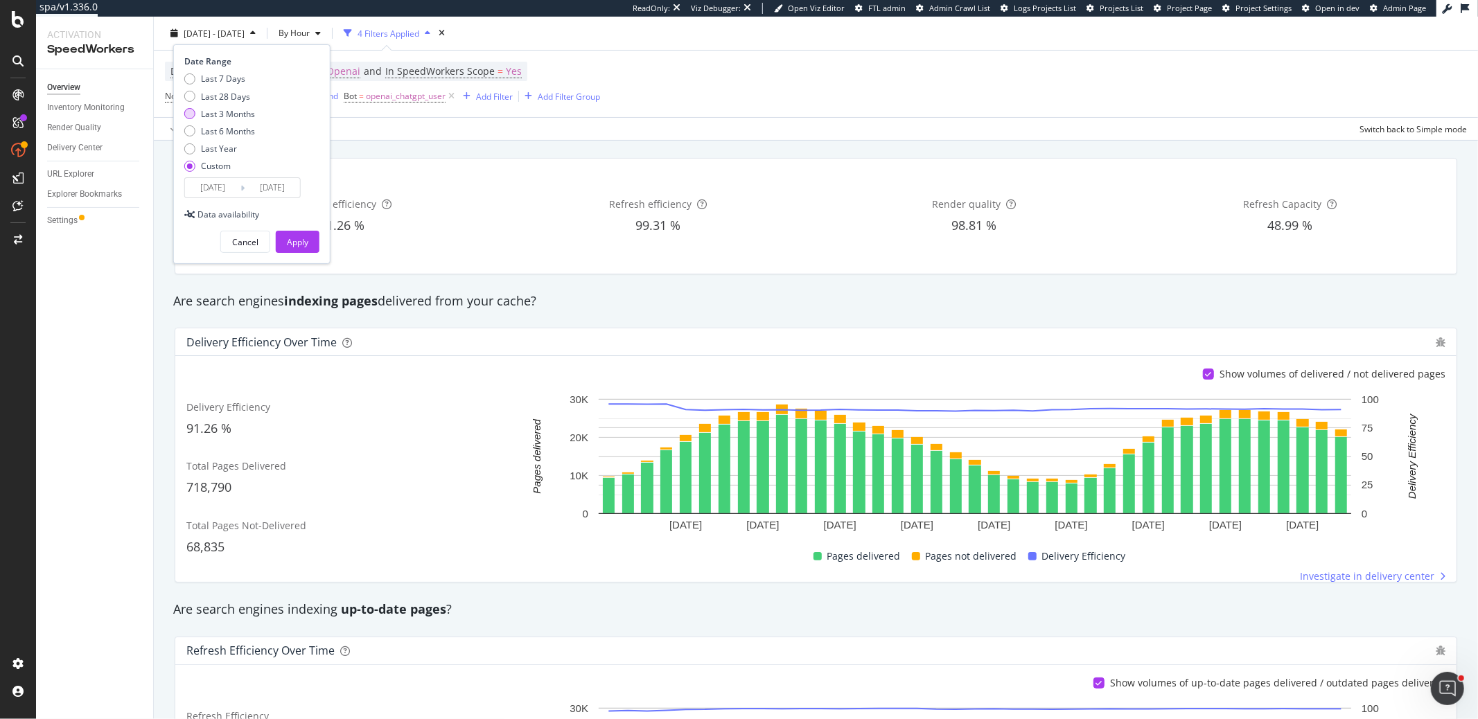
click at [224, 114] on div "Last 3 Months" at bounding box center [228, 113] width 54 height 12
type input "[DATE]"
click at [288, 242] on div "Apply" at bounding box center [297, 242] width 21 height 12
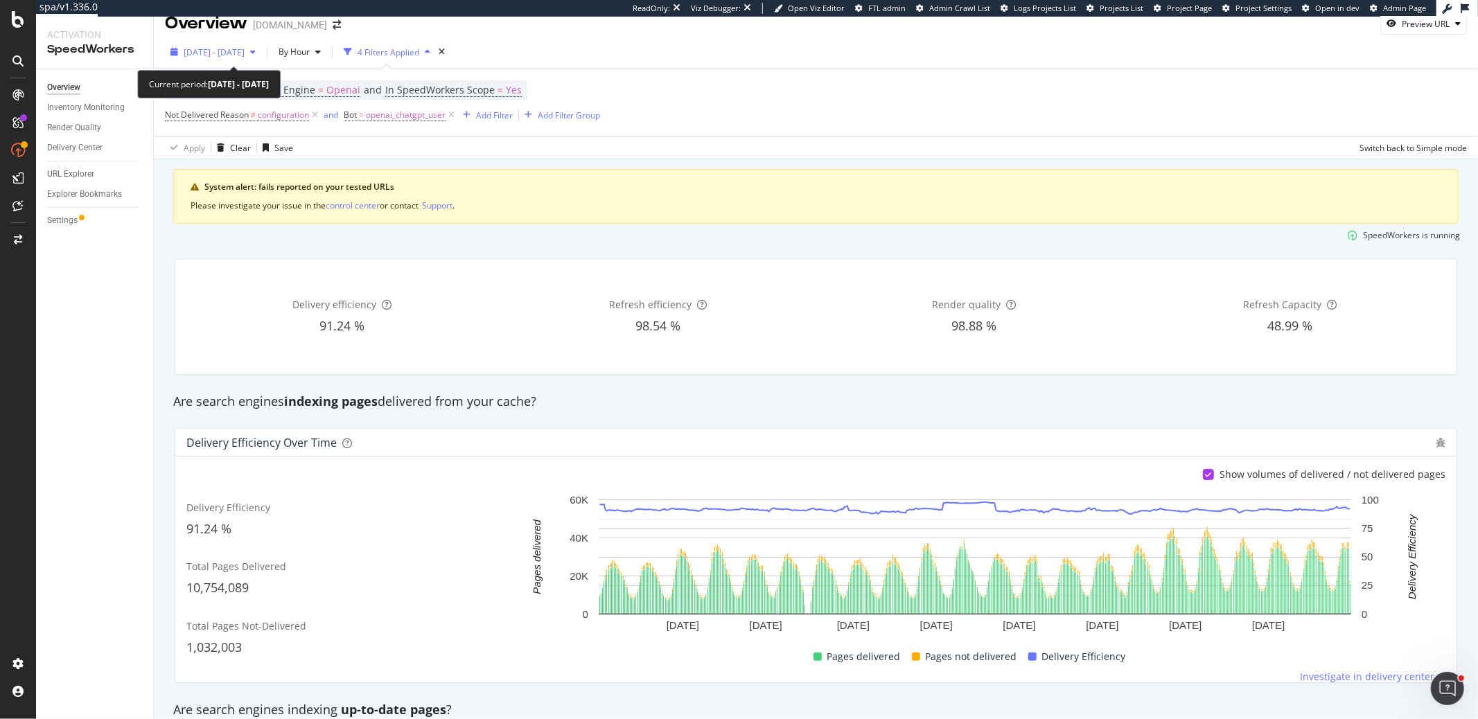
scroll to position [12, 0]
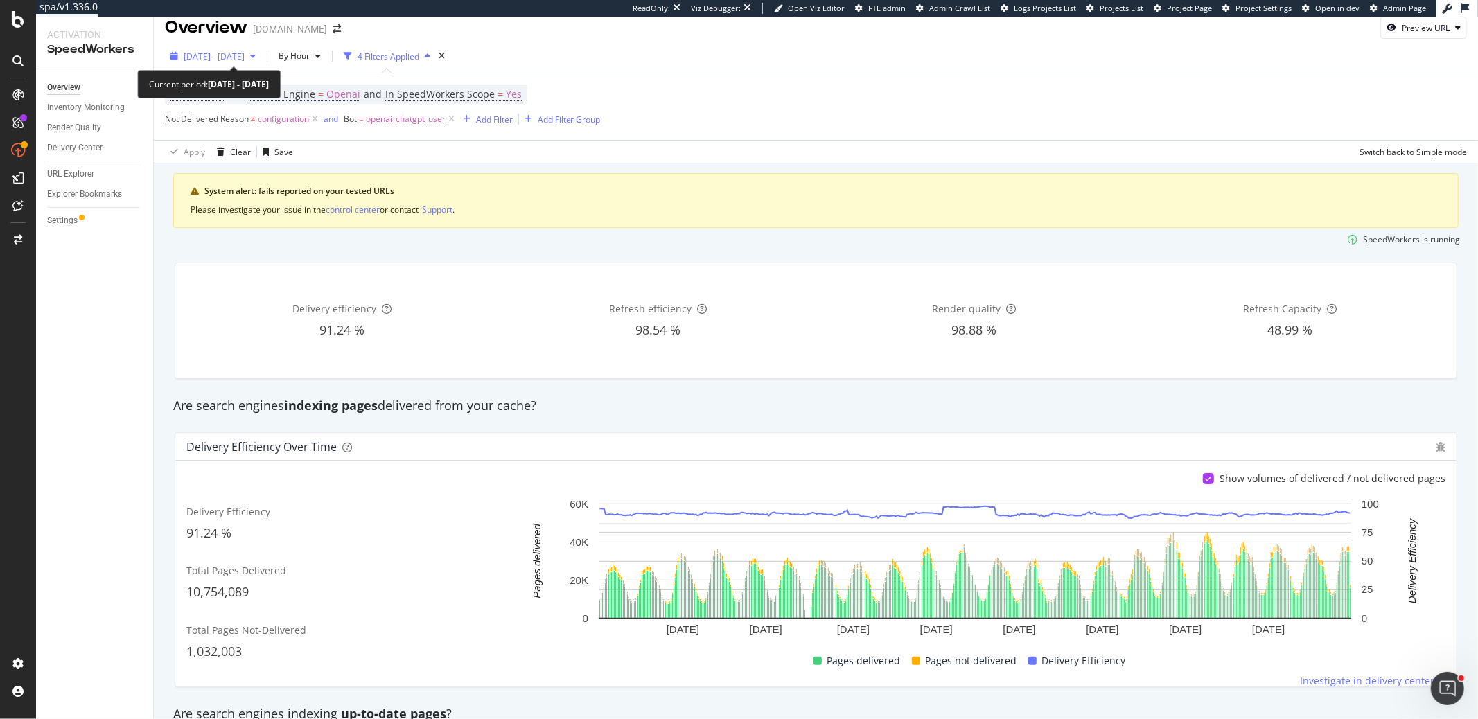
click at [254, 58] on div "[DATE] - [DATE]" at bounding box center [213, 56] width 96 height 21
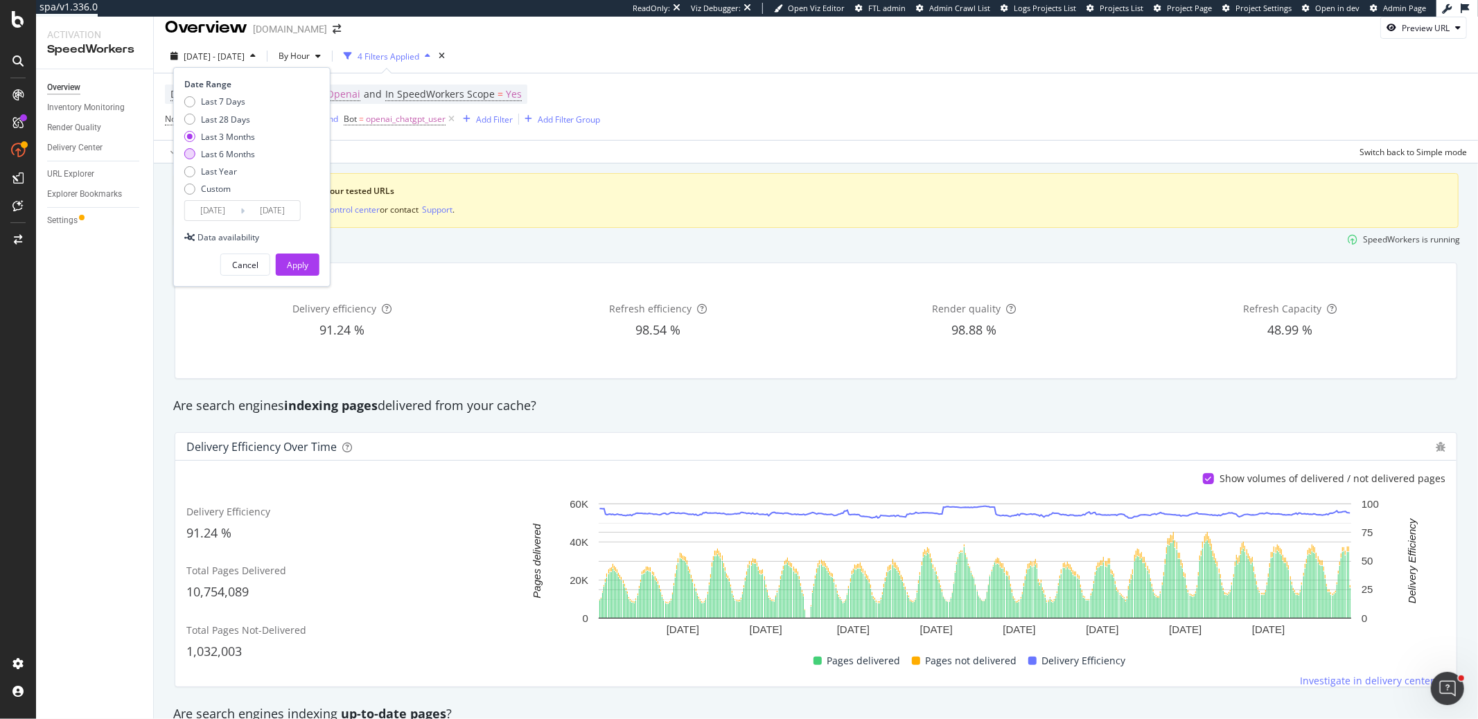
click at [222, 155] on div "Last 6 Months" at bounding box center [228, 154] width 54 height 12
type input "[DATE]"
click at [288, 261] on div "Apply" at bounding box center [297, 265] width 21 height 12
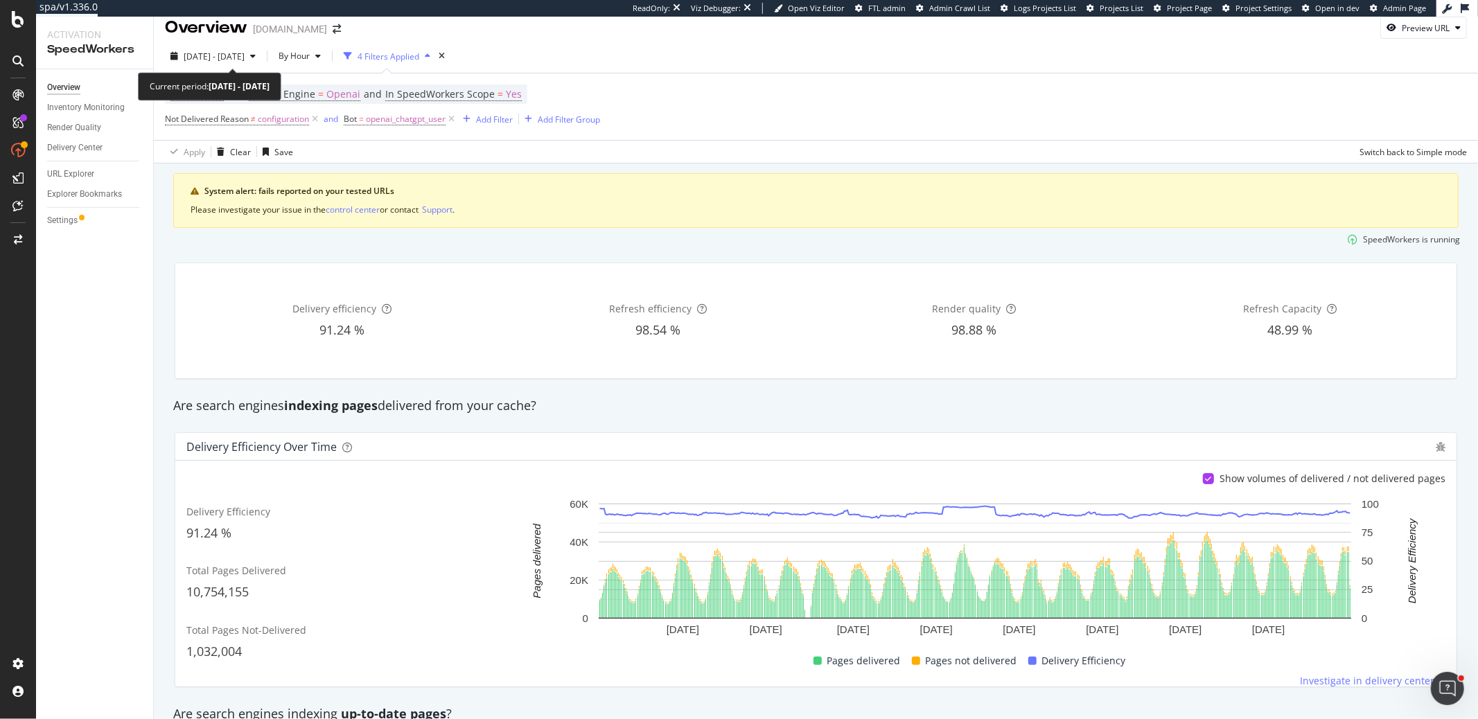
click at [270, 68] on div "[DATE] - [DATE] By Hour 4 Filters Applied" at bounding box center [816, 59] width 1324 height 28
click at [89, 170] on div "URL Explorer" at bounding box center [70, 174] width 47 height 15
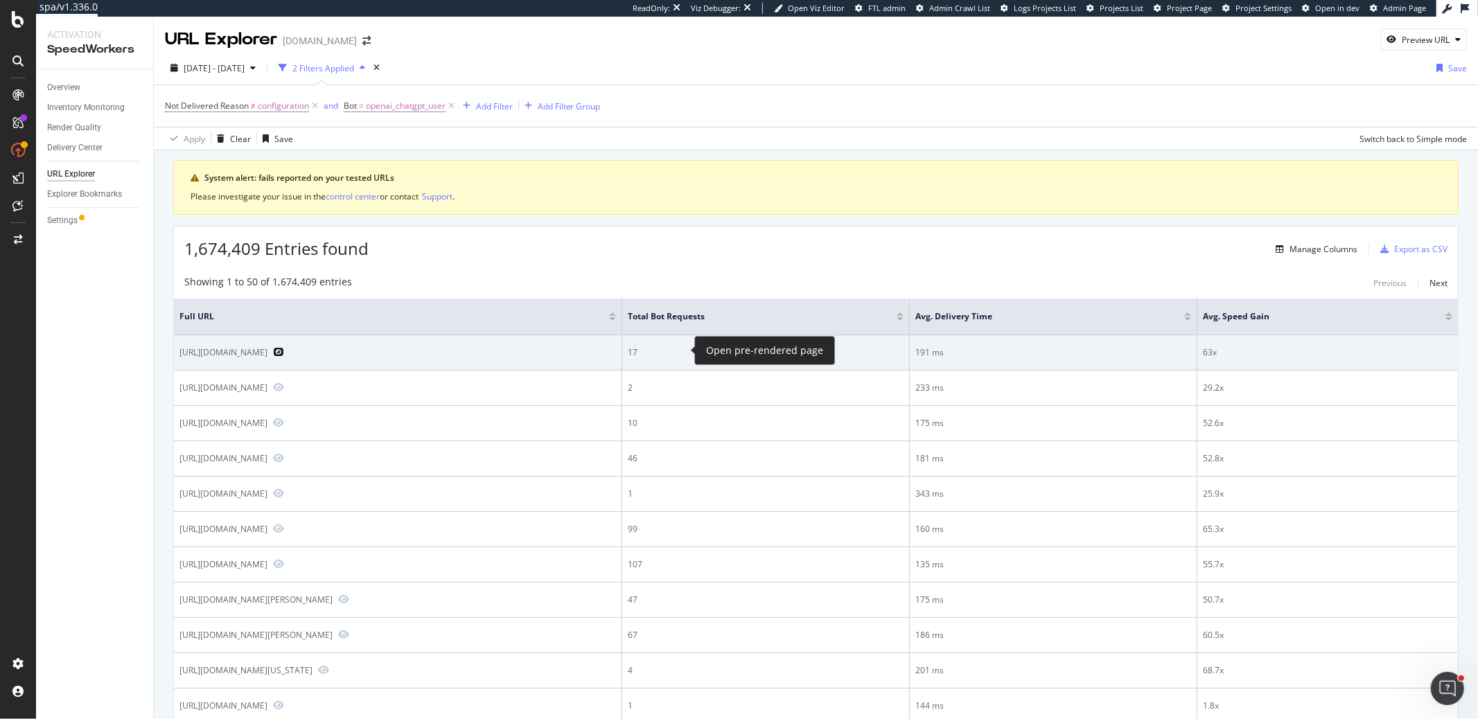
click at [284, 350] on icon "Preview https://www.lowes.com/pd/Artmore-Tile-Primary-Travertine-6-Pack-Cotton-…" at bounding box center [278, 352] width 11 height 10
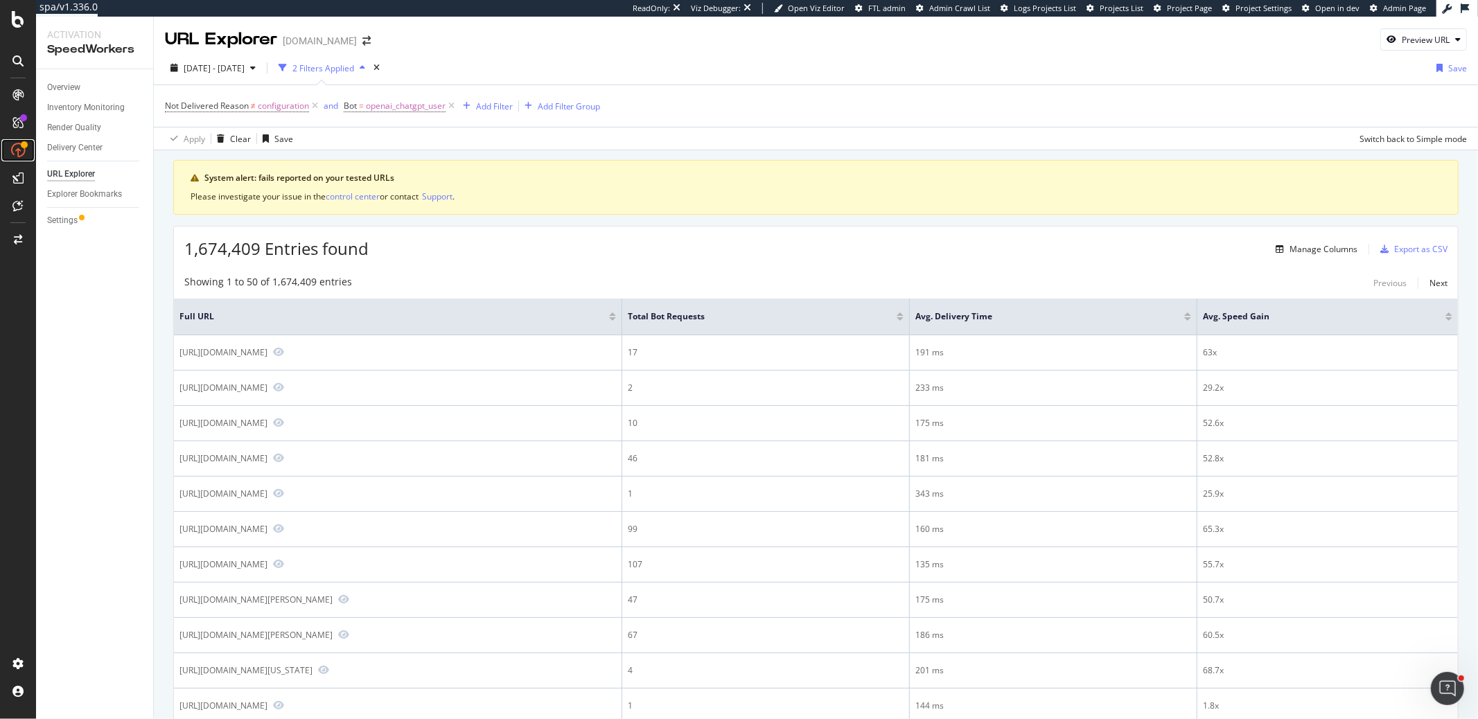
click at [3, 148] on link at bounding box center [17, 150] width 33 height 22
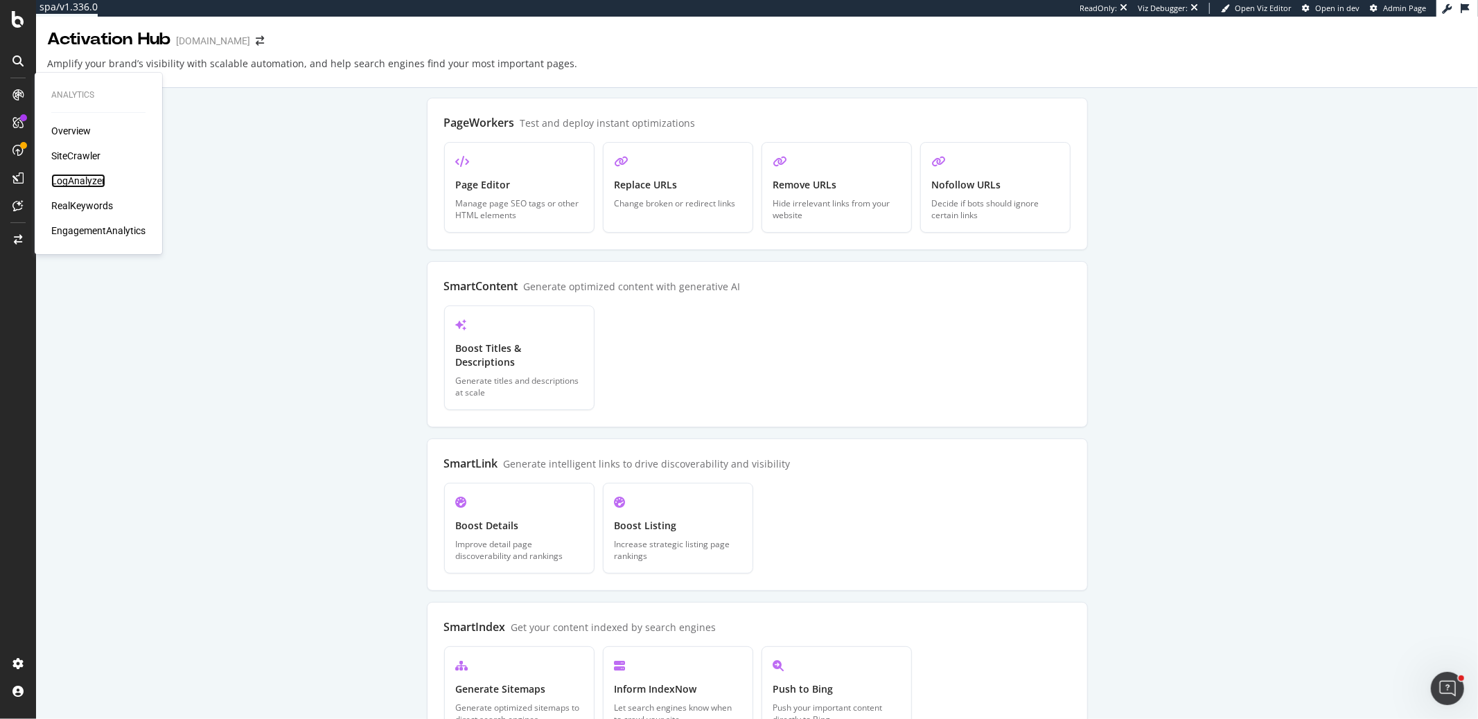
click at [71, 180] on div "LogAnalyzer" at bounding box center [78, 181] width 54 height 14
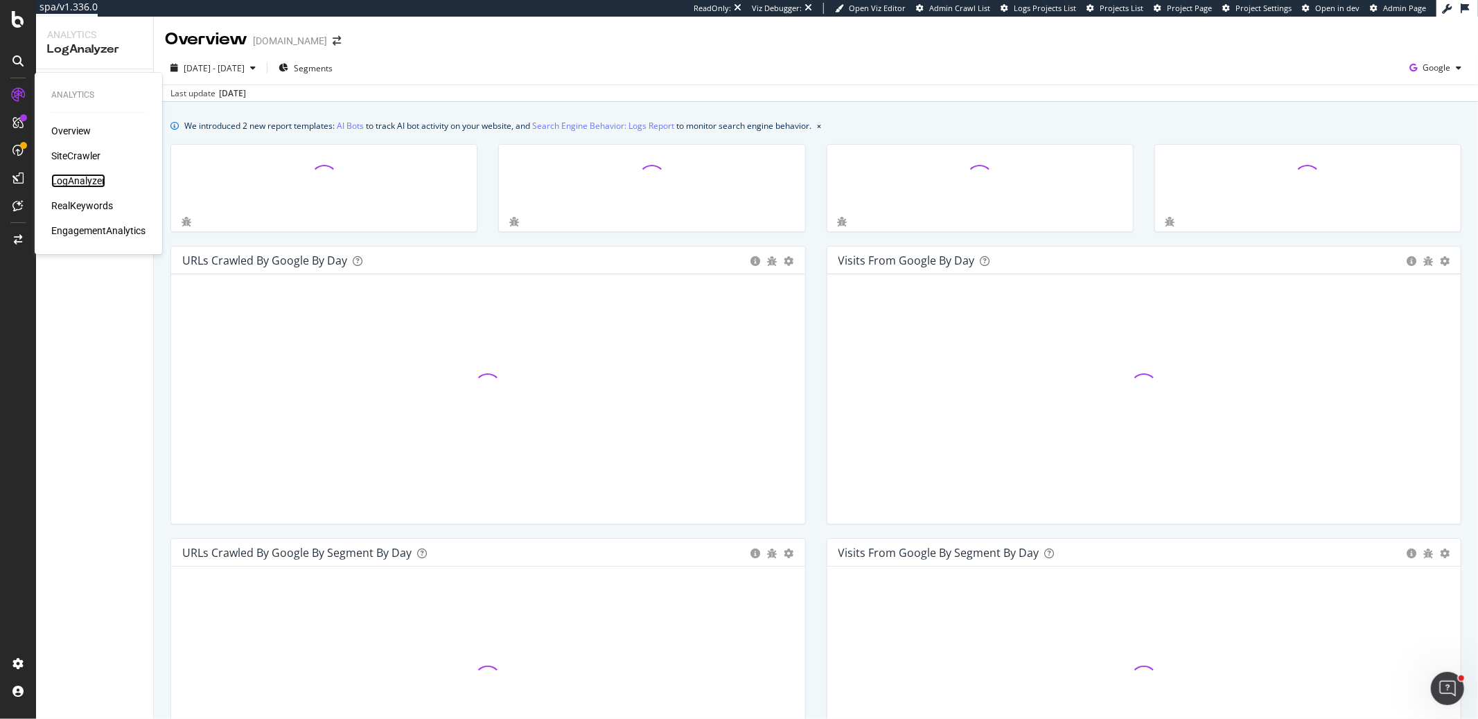
click at [80, 184] on div "LogAnalyzer" at bounding box center [78, 181] width 54 height 14
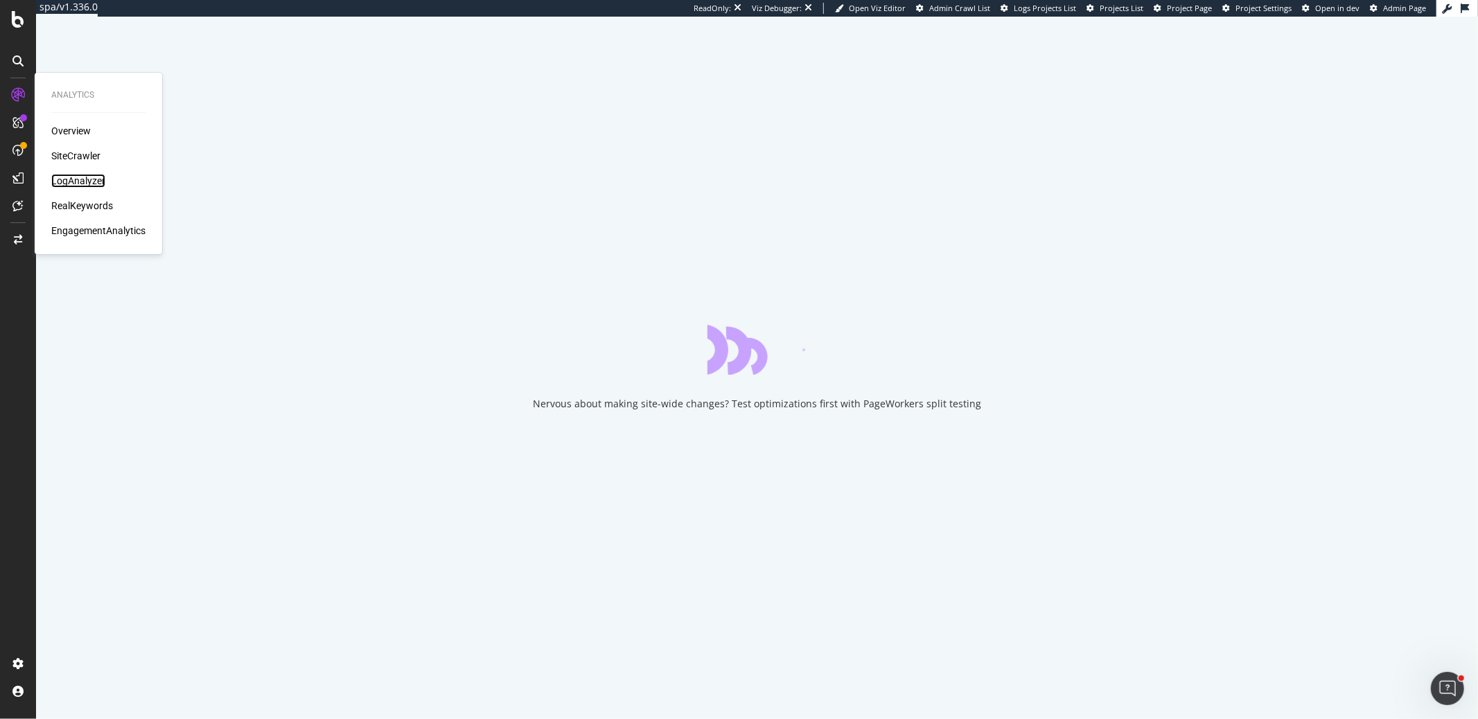
click at [69, 180] on div "LogAnalyzer" at bounding box center [78, 181] width 54 height 14
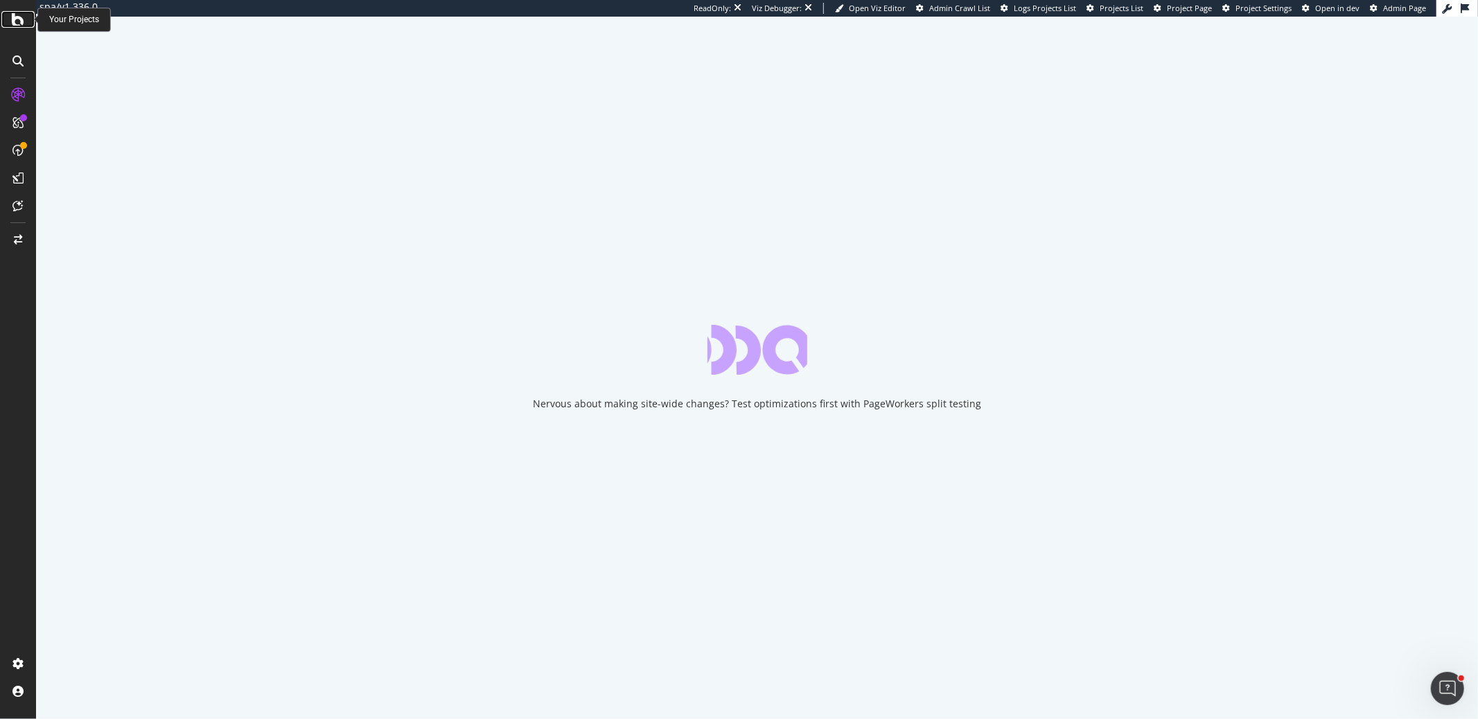
click at [15, 21] on icon at bounding box center [18, 19] width 12 height 17
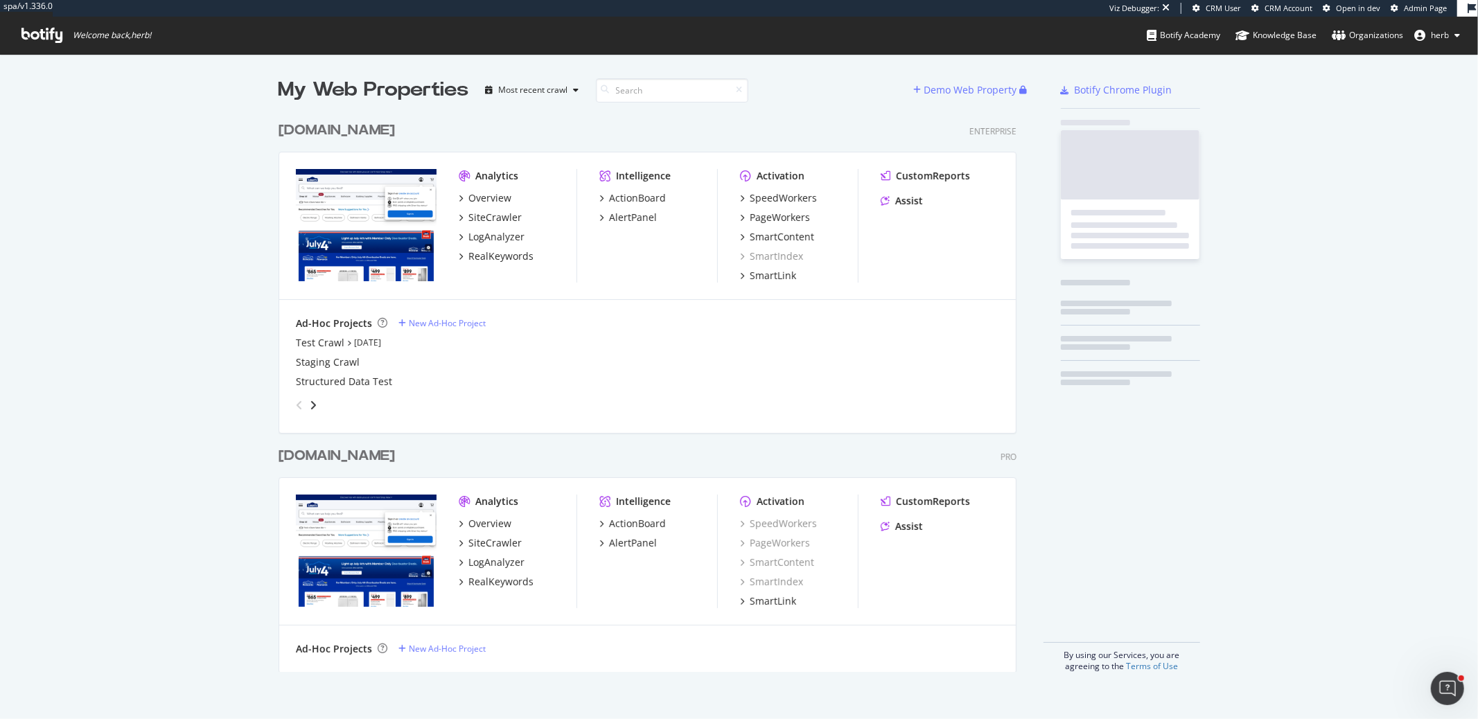
scroll to position [568, 749]
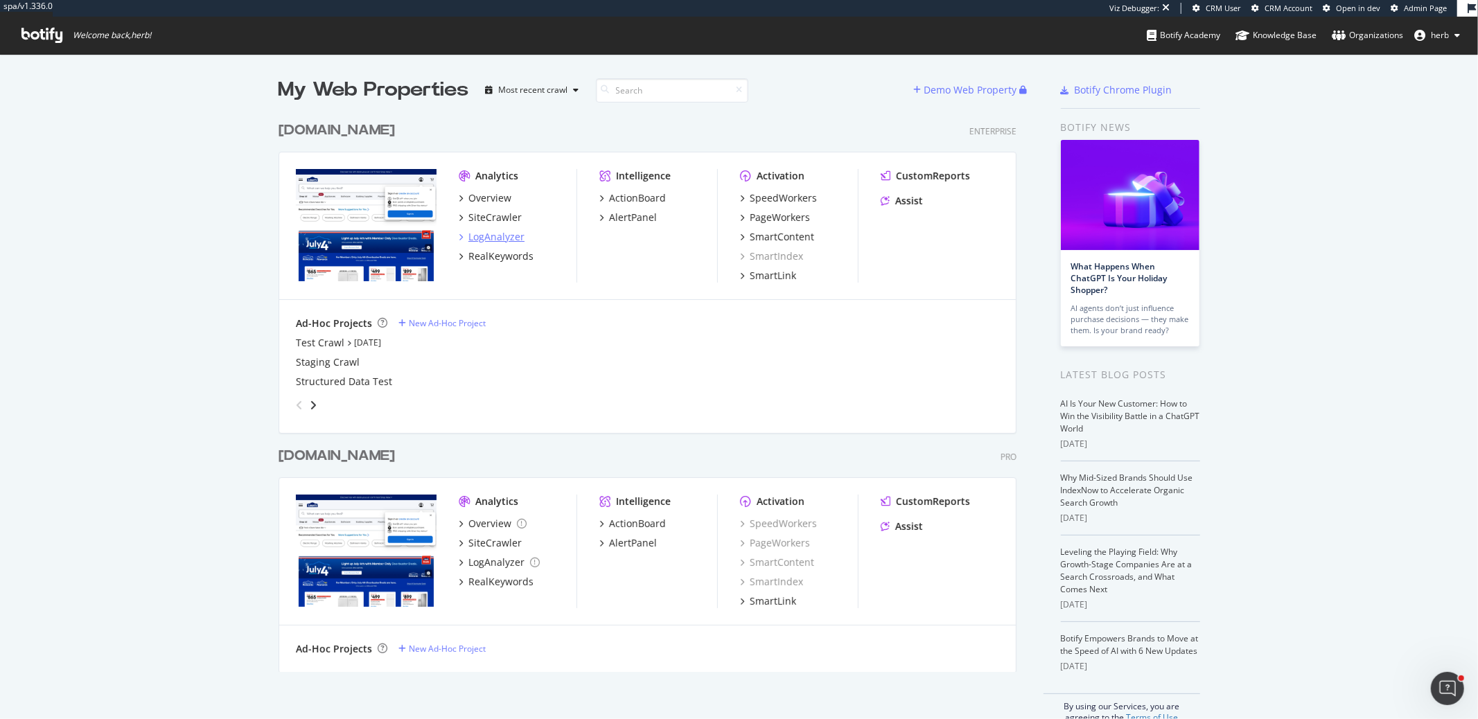
click at [517, 234] on div "LogAnalyzer" at bounding box center [496, 237] width 56 height 14
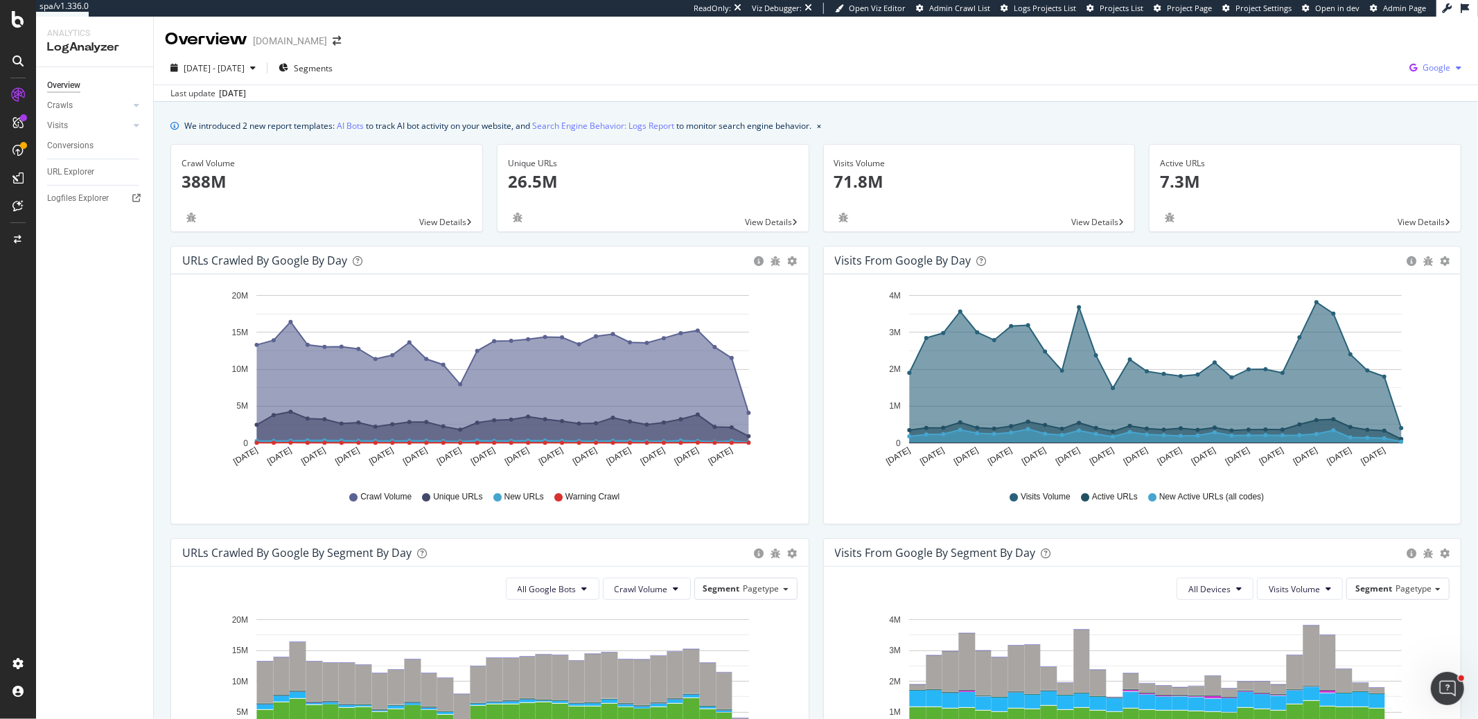
click at [1429, 73] on div "Google" at bounding box center [1435, 68] width 63 height 21
click at [1355, 77] on span "OpenAI" at bounding box center [1366, 82] width 51 height 12
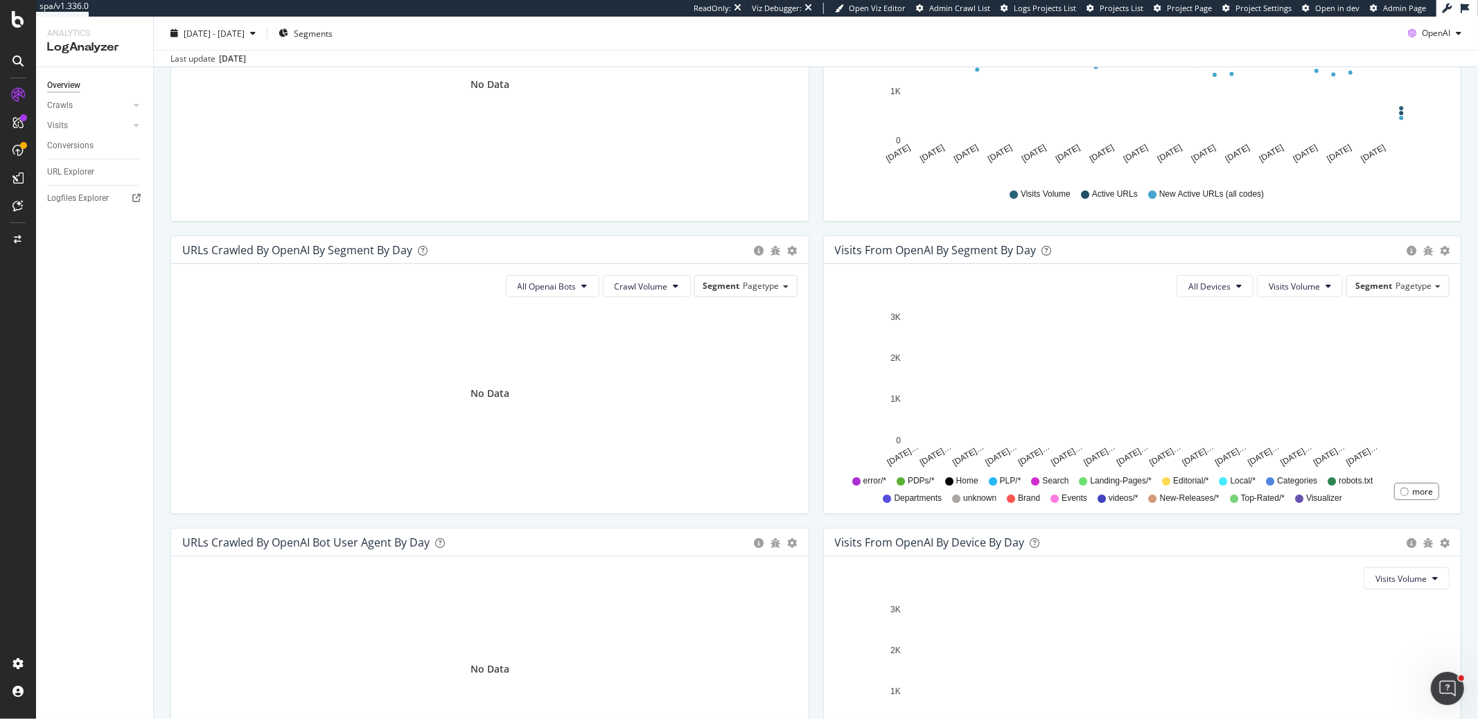
scroll to position [450, 0]
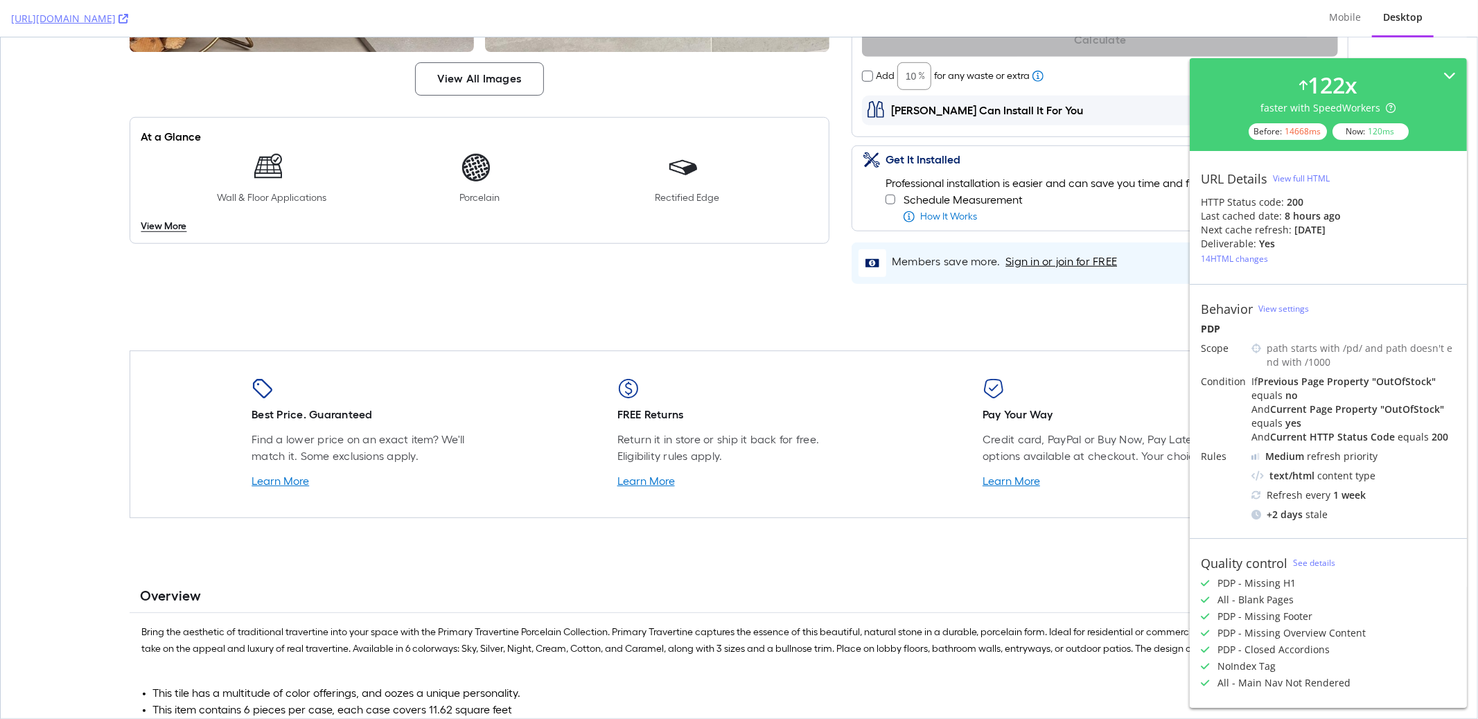
scroll to position [841, 0]
